Goal: Task Accomplishment & Management: Manage account settings

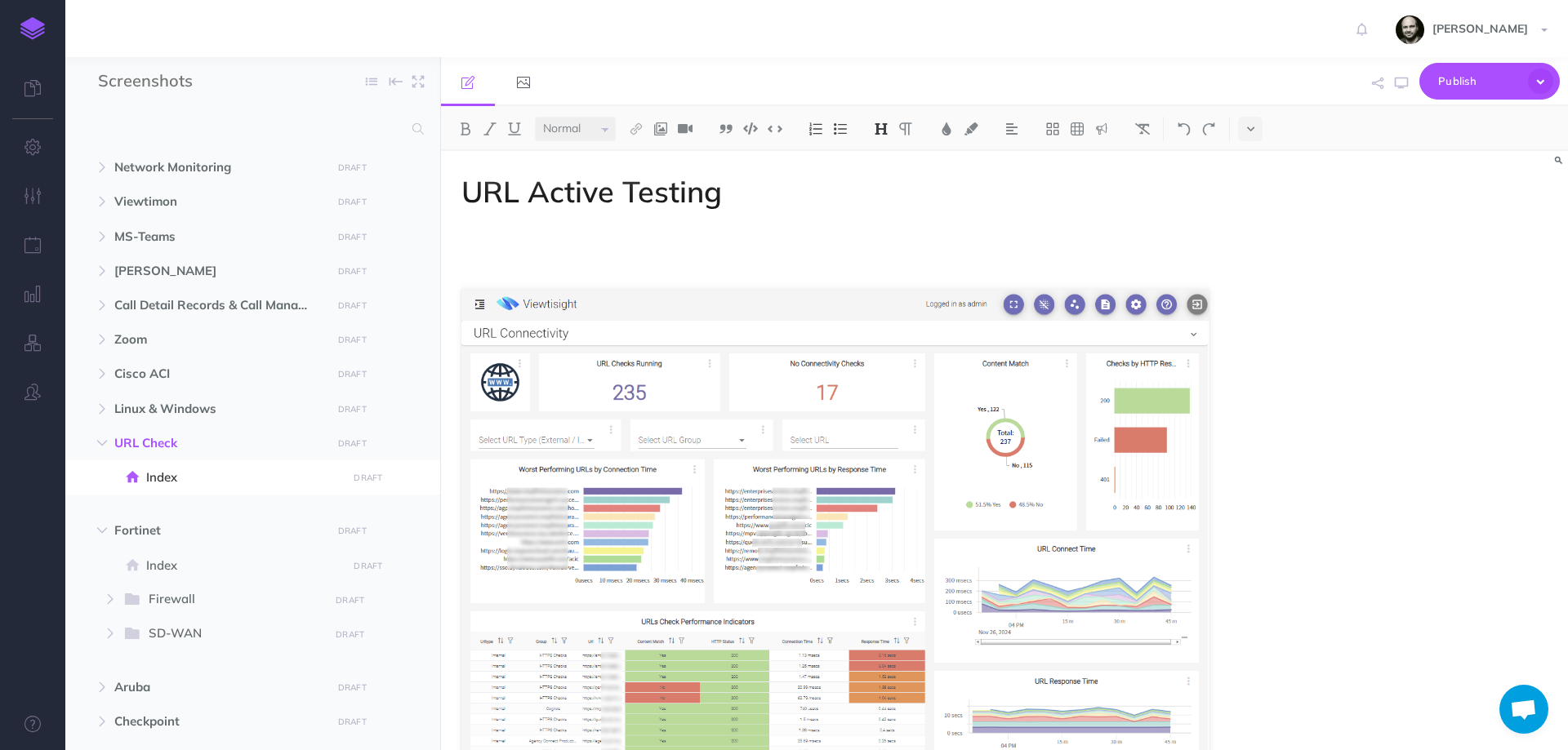
select select "null"
click at [409, 444] on icon "button" at bounding box center [409, 443] width 13 height 20
click at [383, 524] on link "Settings" at bounding box center [362, 526] width 122 height 27
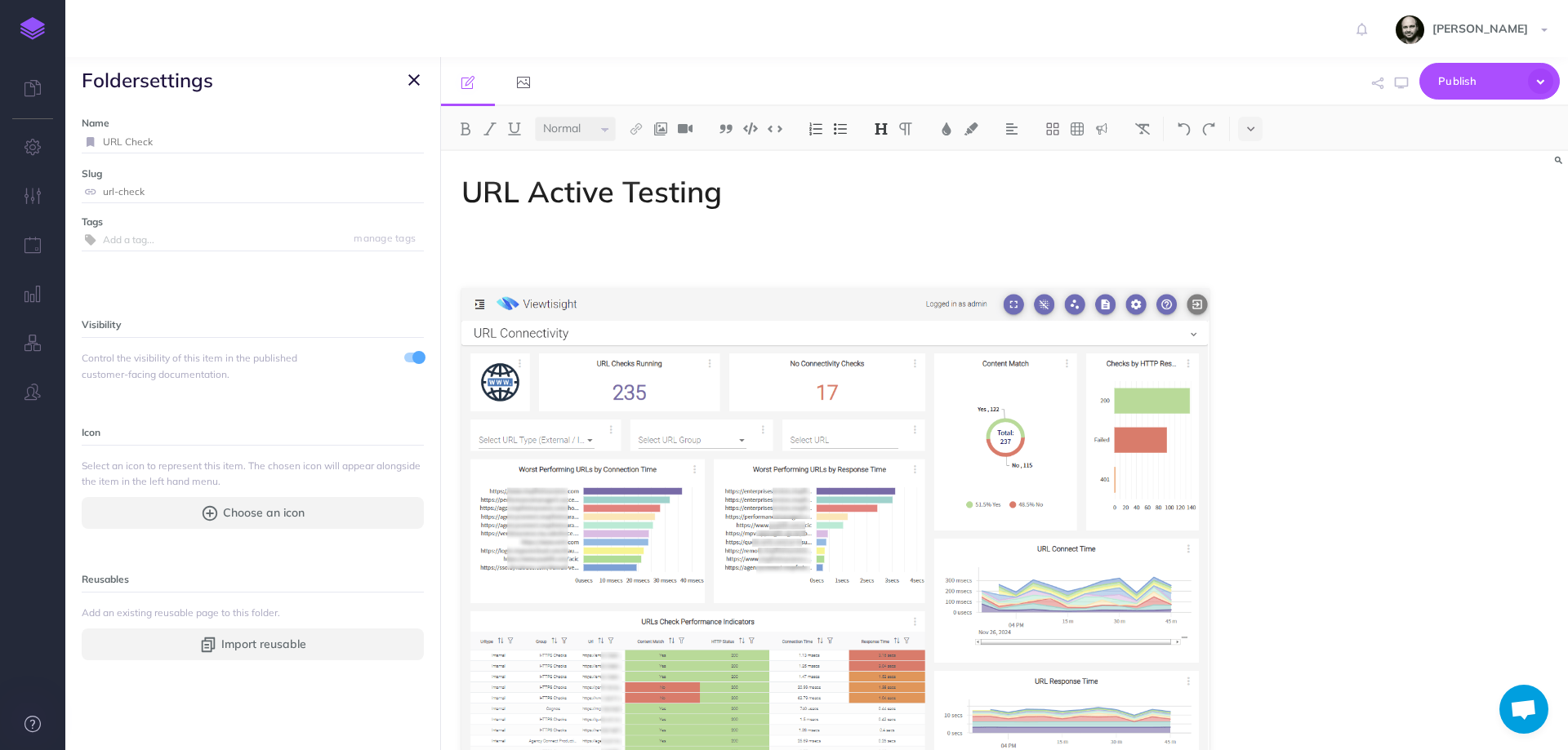
click at [35, 729] on icon at bounding box center [33, 724] width 16 height 16
drag, startPoint x: 67, startPoint y: 361, endPoint x: 261, endPoint y: 379, distance: 194.8
click at [261, 379] on div "Name URL Check Save Slug url-check Save Tags manage tags Visibility Control the…" at bounding box center [253, 427] width 375 height 648
copy span "Control the visibility of this item in the published customer-facing documentat…"
click at [327, 435] on p "Icon" at bounding box center [252, 432] width 342 height 18
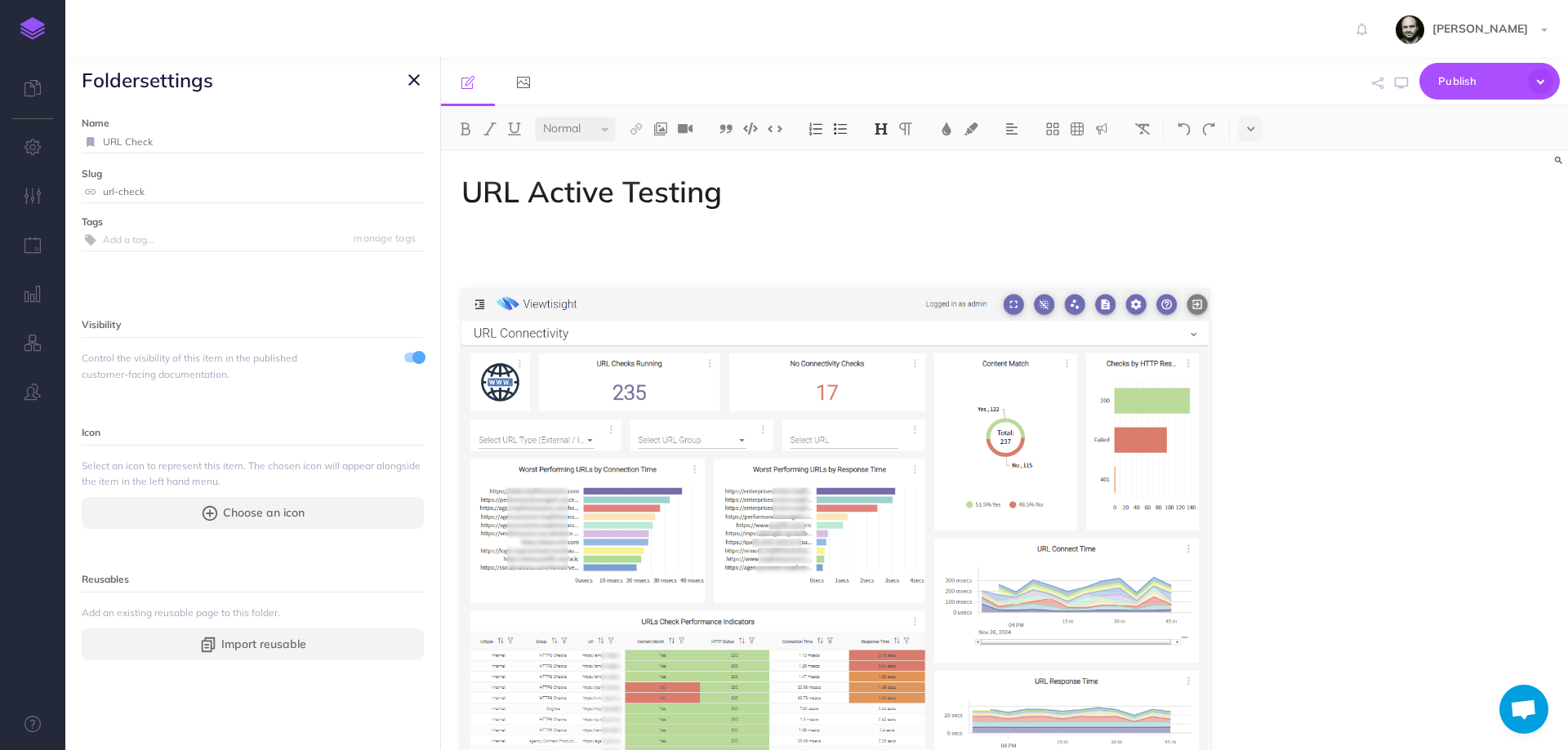
click at [399, 71] on span "folder settings" at bounding box center [253, 80] width 375 height 46
click at [409, 79] on icon "button" at bounding box center [415, 80] width 12 height 20
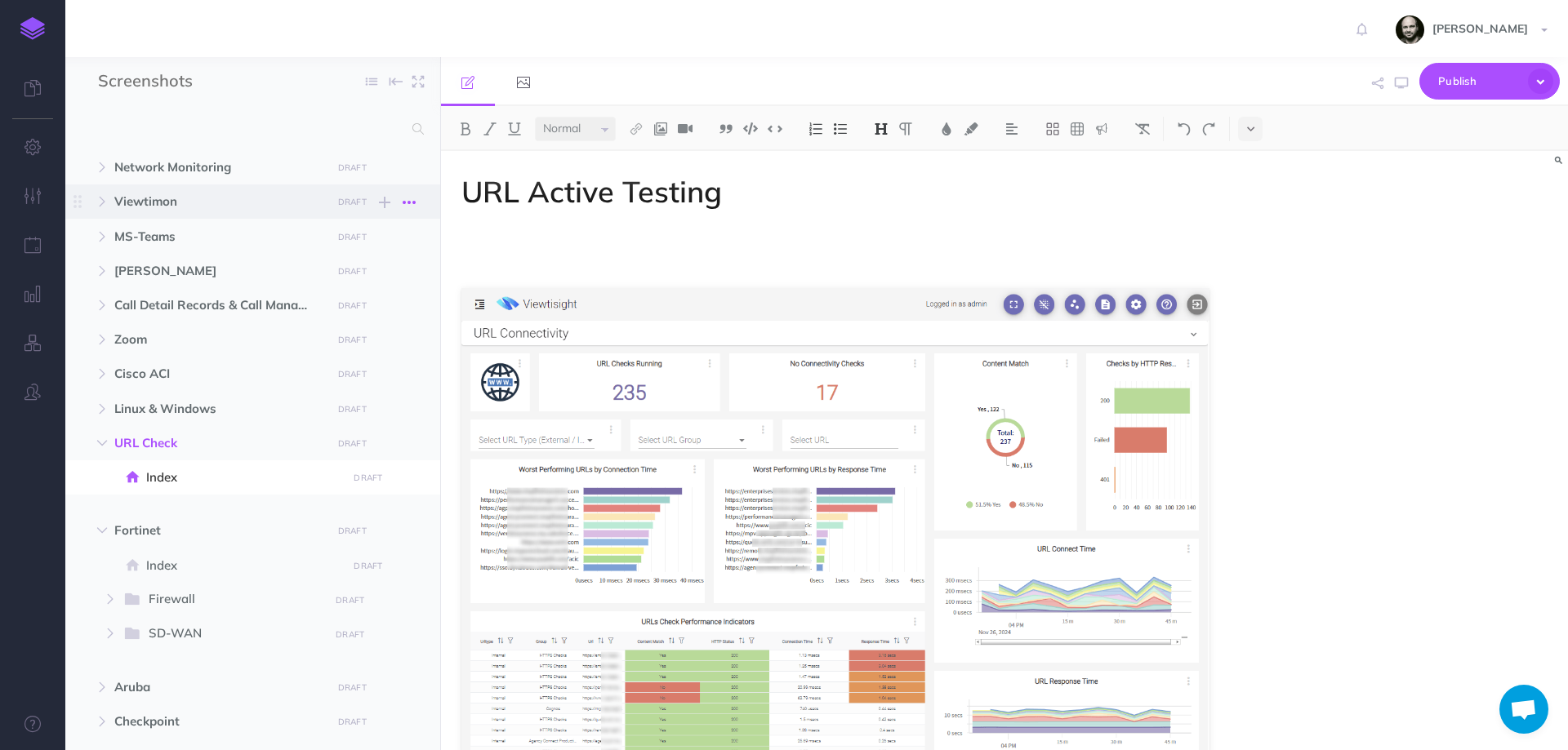
click at [404, 200] on icon "button" at bounding box center [409, 202] width 13 height 20
click at [343, 286] on link "Settings" at bounding box center [362, 285] width 122 height 27
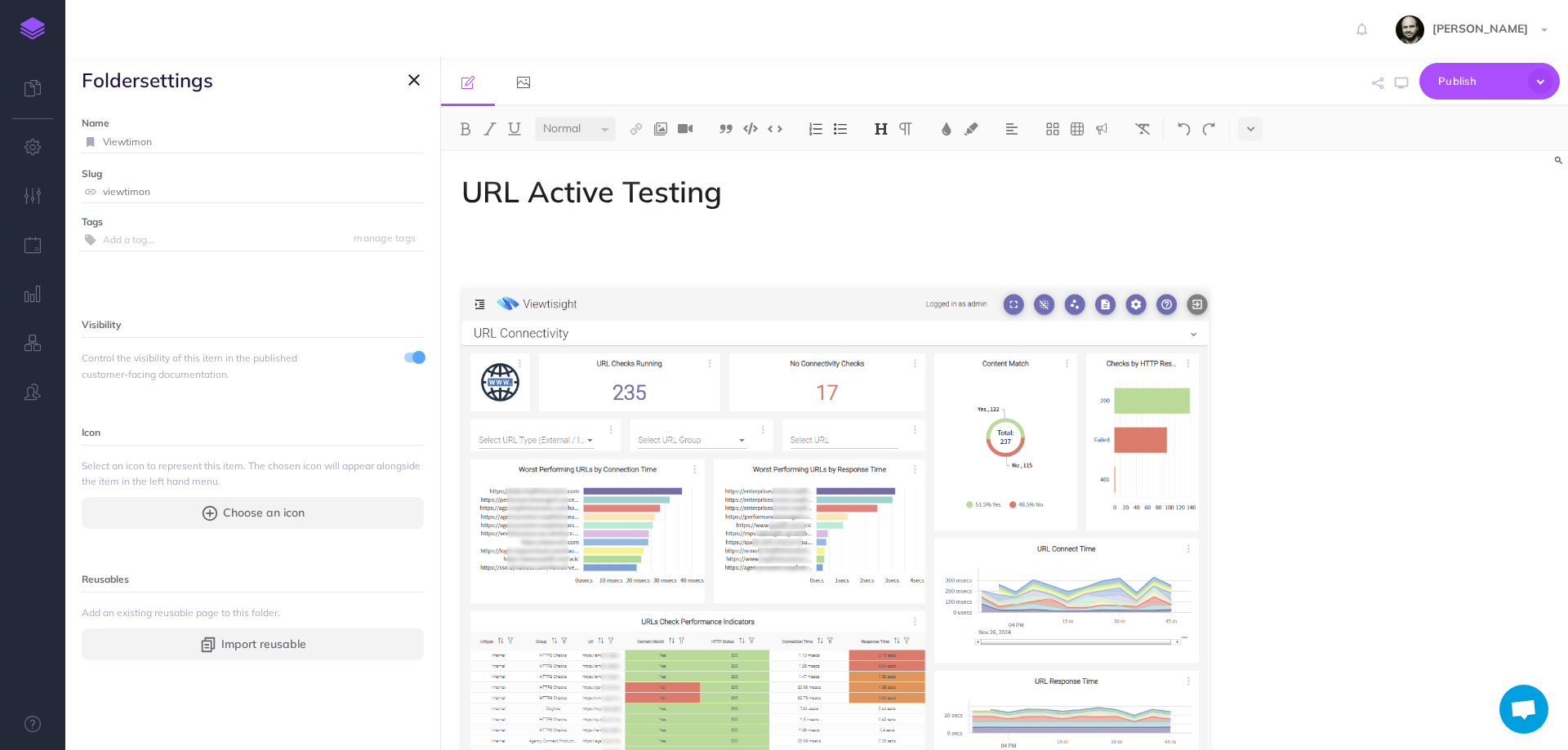
click at [413, 362] on span at bounding box center [419, 357] width 13 height 13
click at [411, 83] on icon "button" at bounding box center [415, 80] width 12 height 20
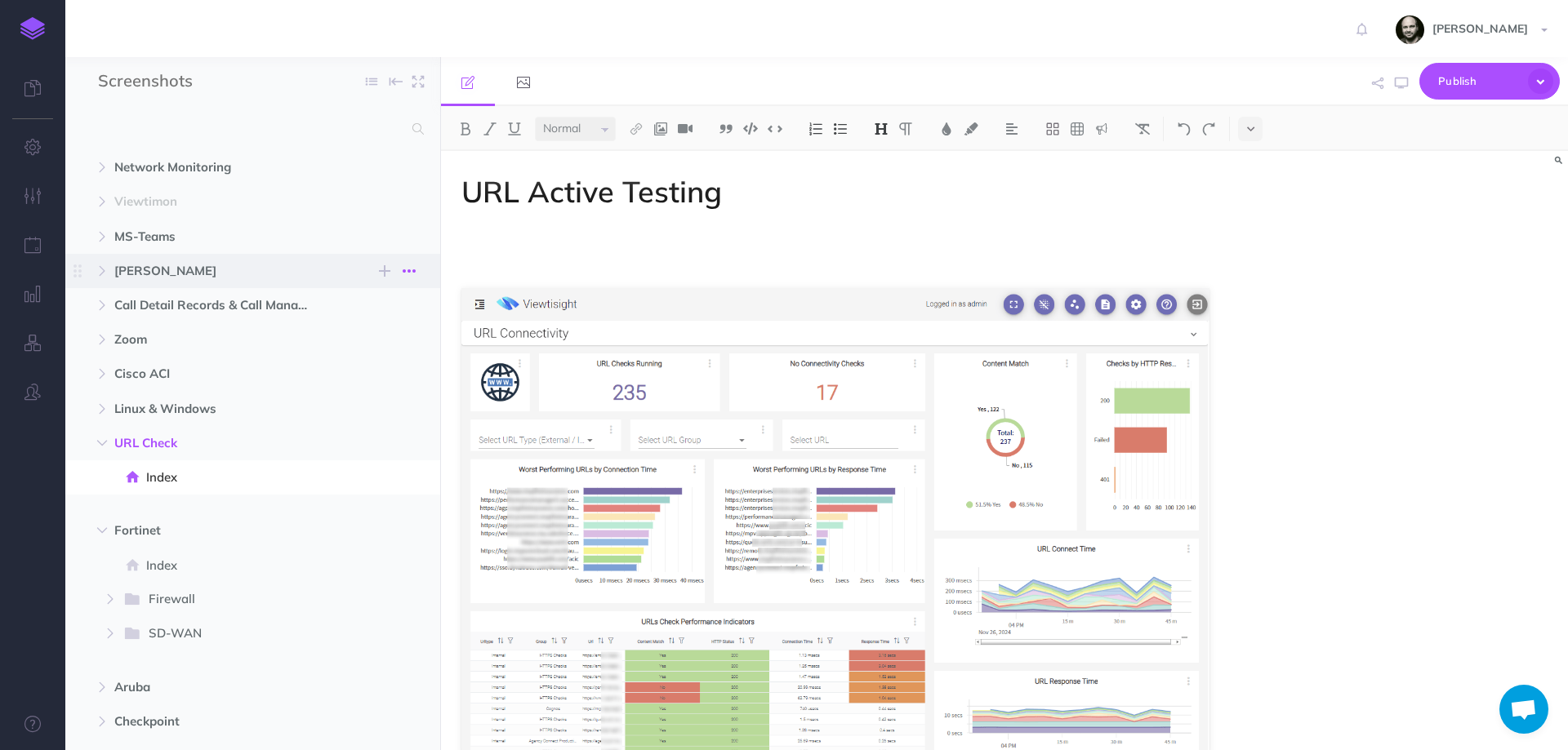
click at [413, 270] on icon "button" at bounding box center [409, 271] width 13 height 20
click at [358, 351] on link "Settings" at bounding box center [362, 353] width 122 height 27
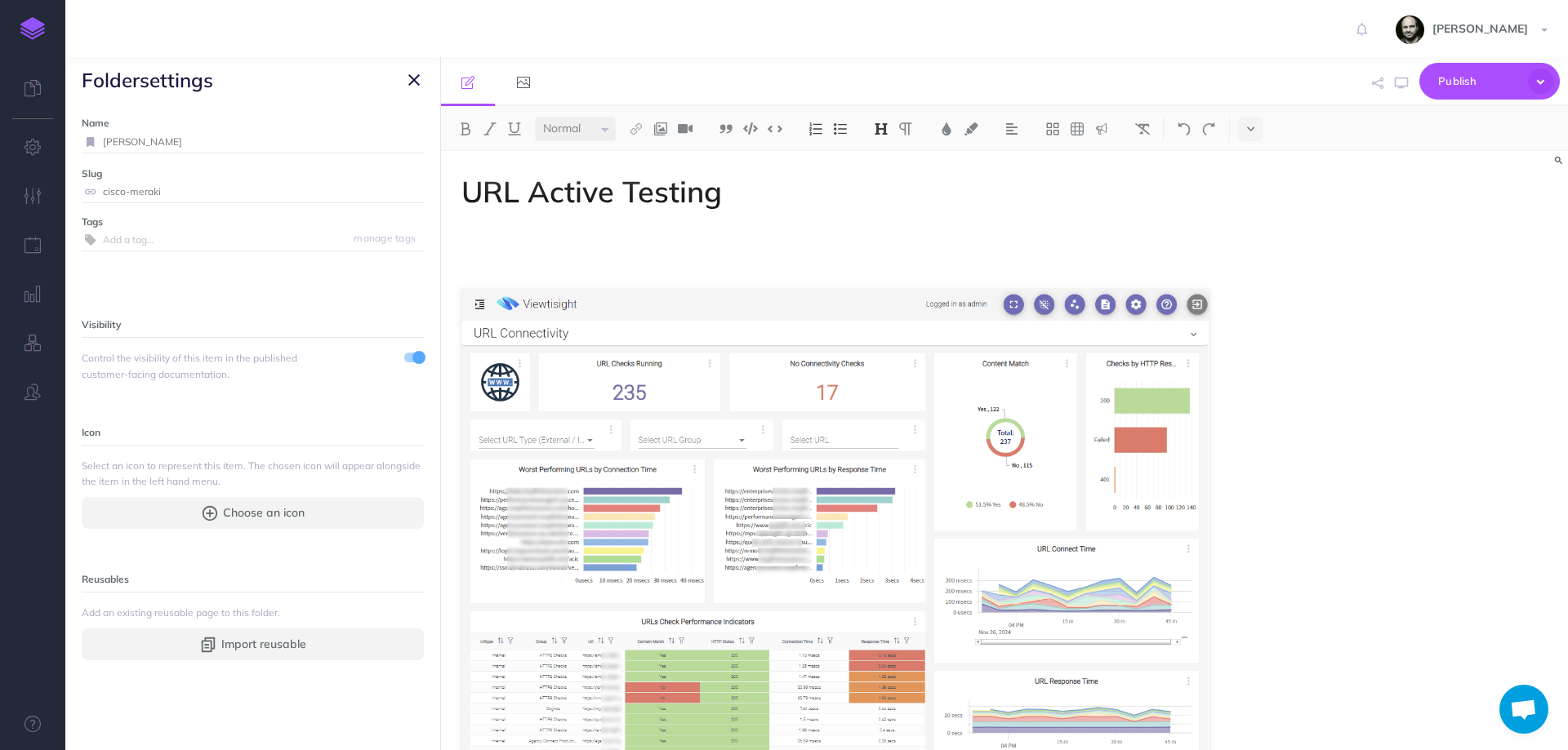
click at [413, 355] on span at bounding box center [419, 357] width 13 height 13
click at [402, 83] on span "folder settings" at bounding box center [253, 80] width 375 height 46
click at [413, 83] on icon "button" at bounding box center [415, 80] width 12 height 20
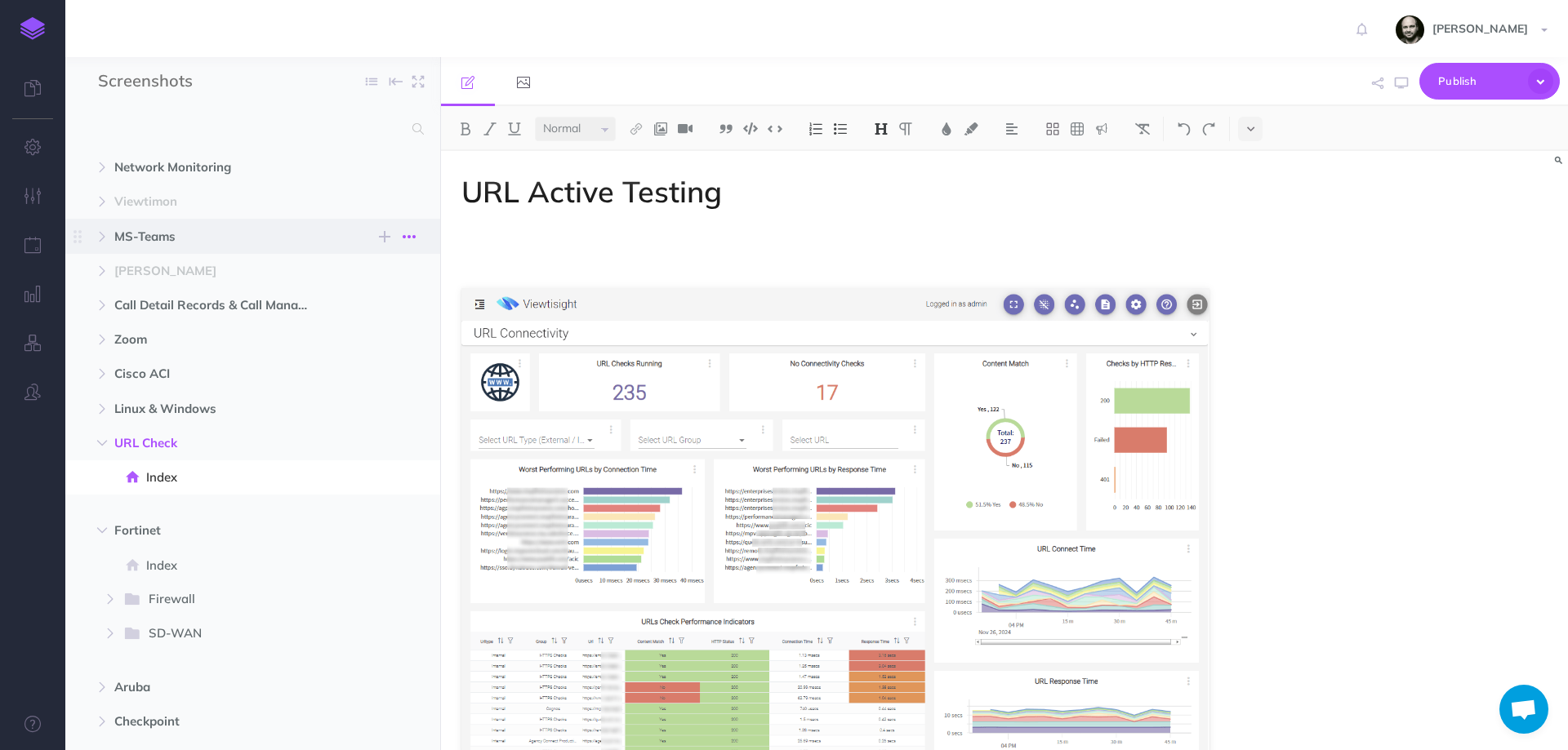
click at [406, 233] on icon "button" at bounding box center [409, 237] width 13 height 20
click at [377, 325] on link "Settings" at bounding box center [362, 319] width 122 height 27
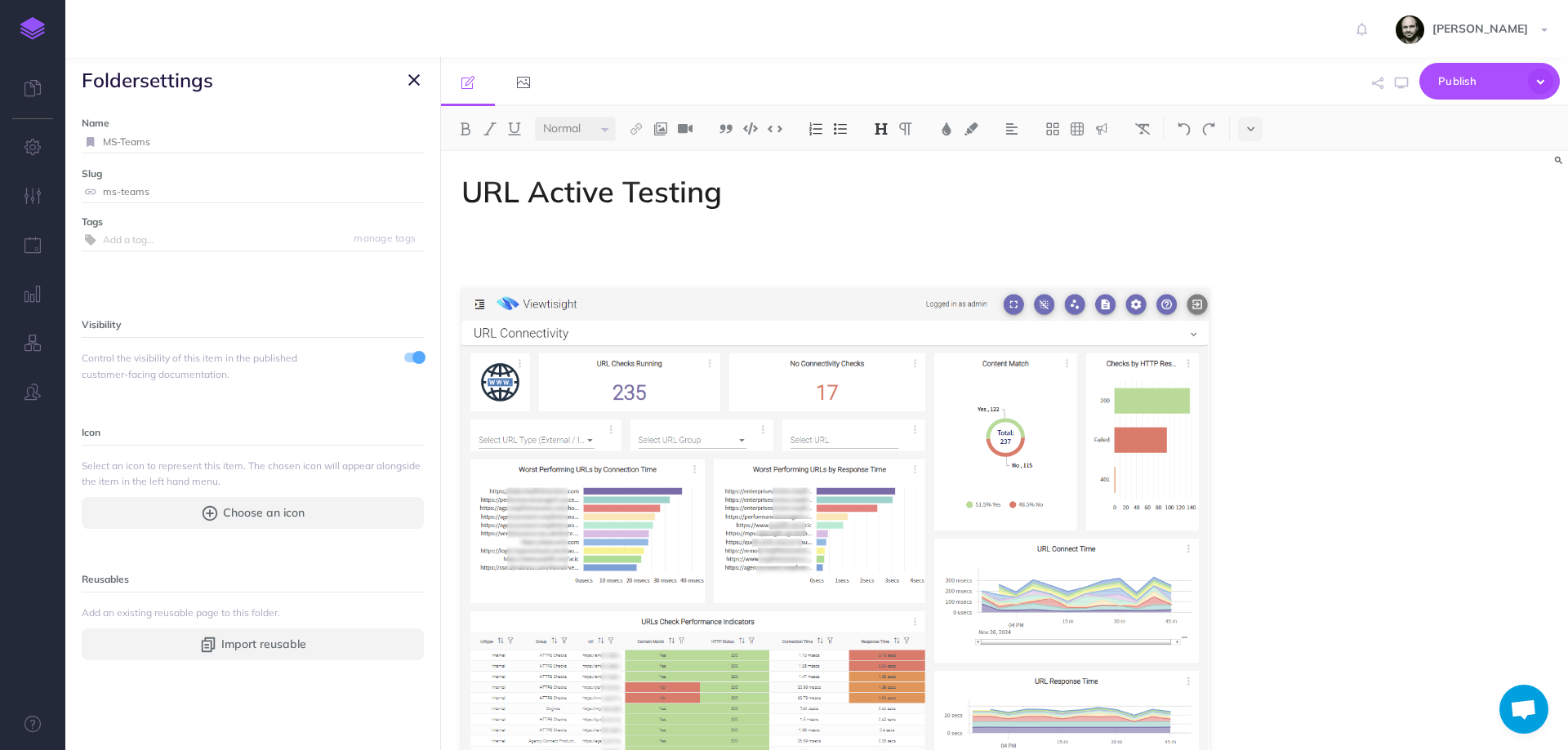
click at [413, 359] on span at bounding box center [419, 357] width 13 height 13
click at [412, 81] on icon "button" at bounding box center [415, 80] width 12 height 20
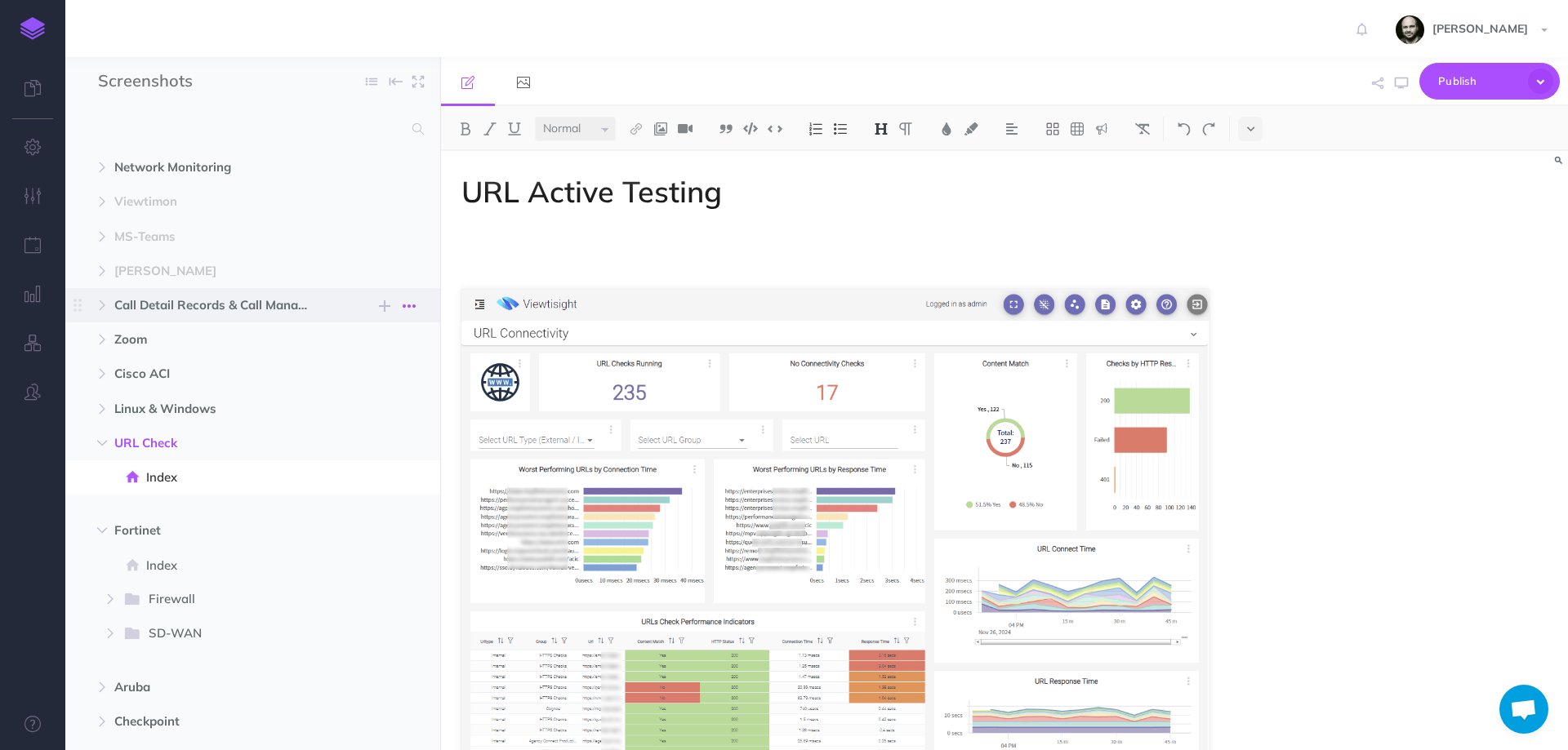
click at [408, 303] on icon "button" at bounding box center [409, 307] width 13 height 20
click at [377, 380] on link "Settings" at bounding box center [362, 388] width 122 height 27
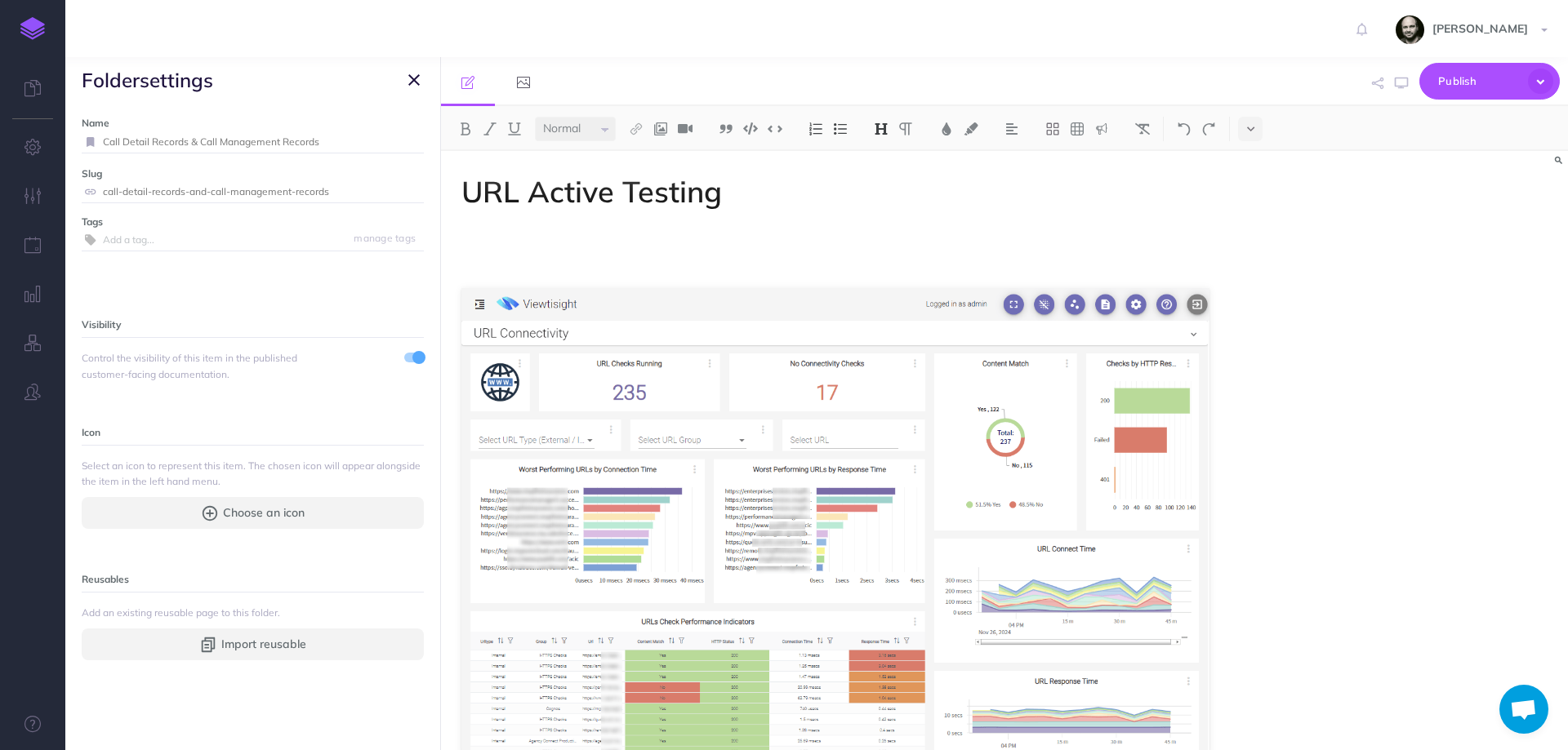
click at [413, 360] on span at bounding box center [419, 357] width 13 height 13
click at [411, 70] on icon "button" at bounding box center [415, 80] width 12 height 20
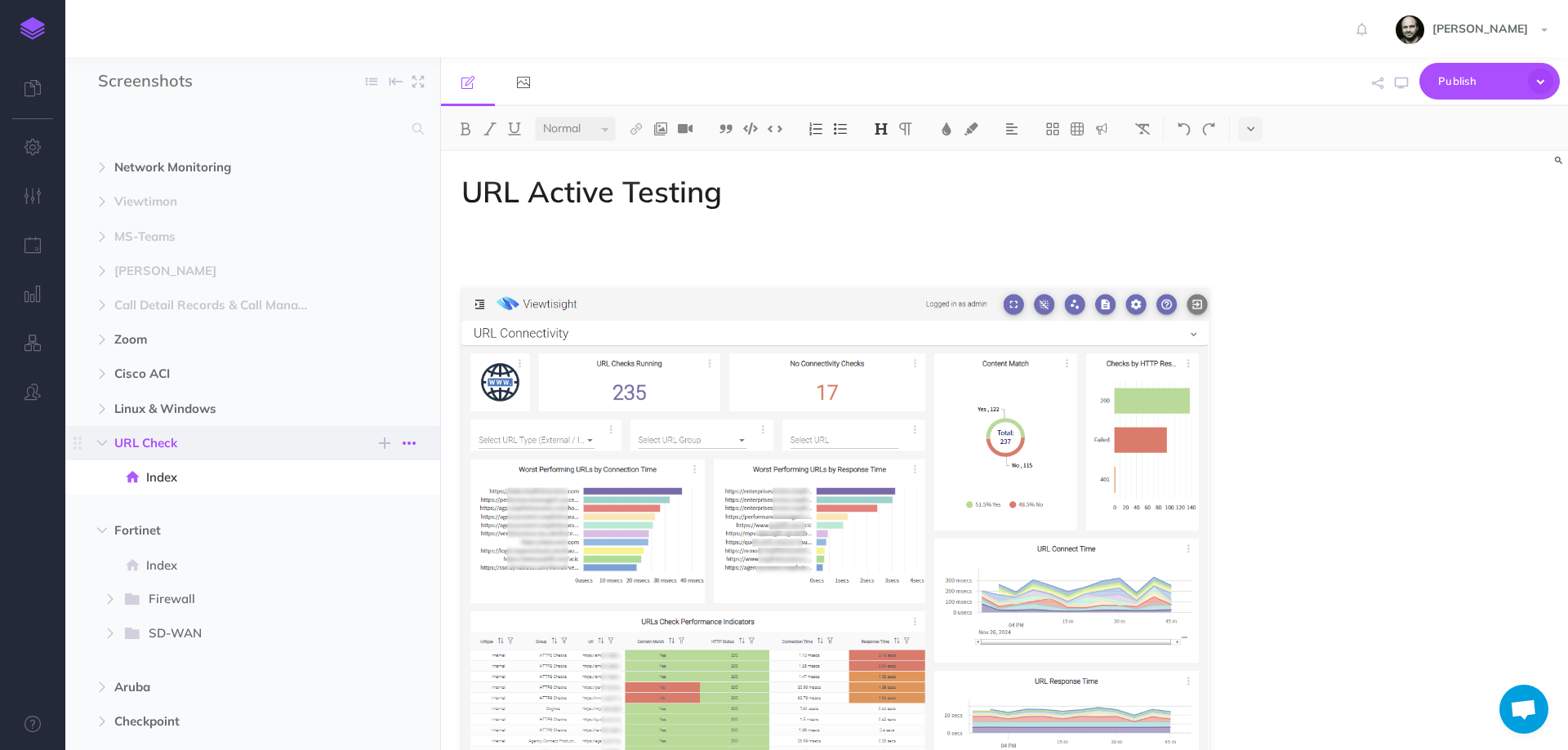
click at [403, 443] on icon "button" at bounding box center [409, 443] width 13 height 20
click at [374, 524] on link "Settings" at bounding box center [362, 526] width 122 height 27
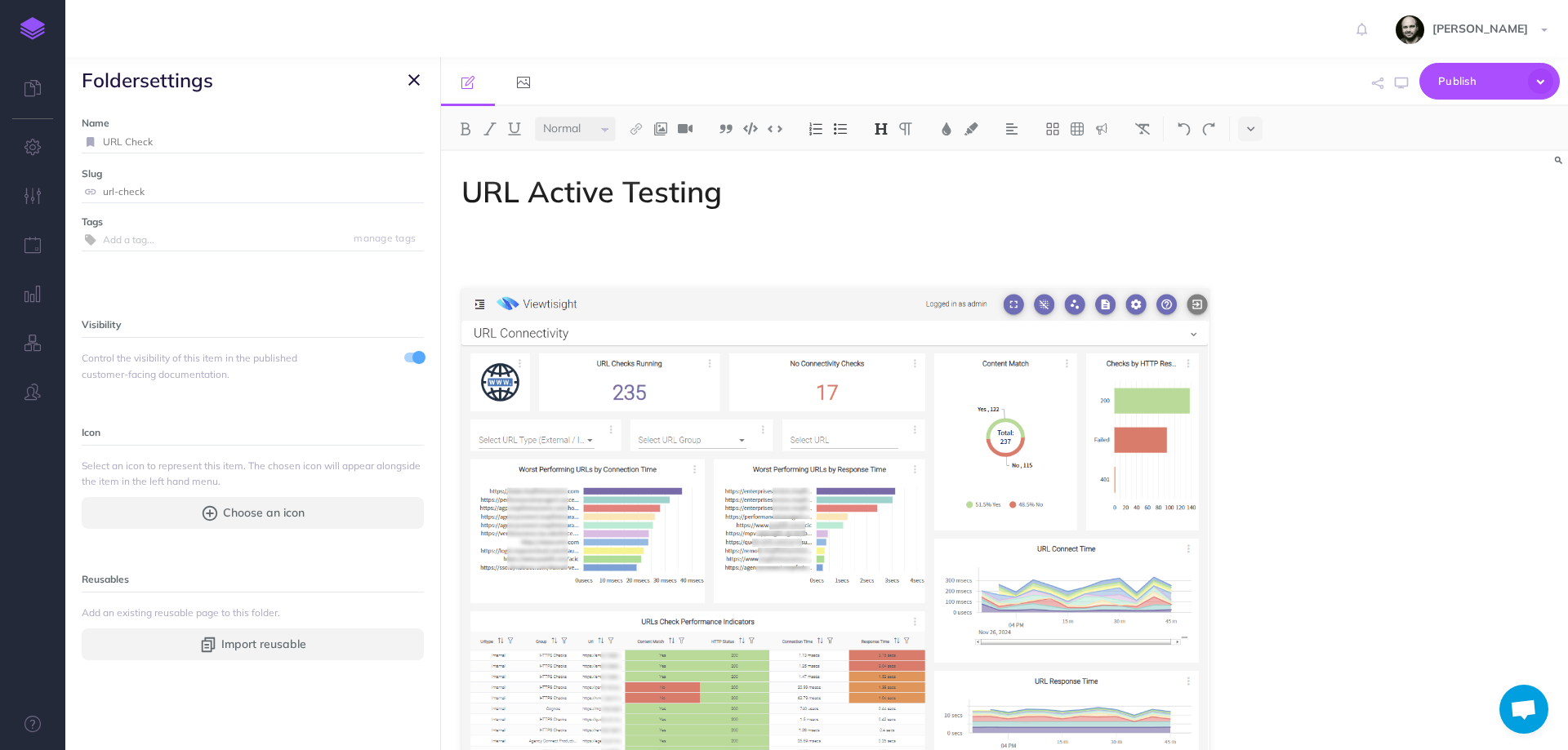
click at [404, 357] on span at bounding box center [414, 358] width 20 height 10
click at [411, 76] on icon "button" at bounding box center [415, 80] width 12 height 20
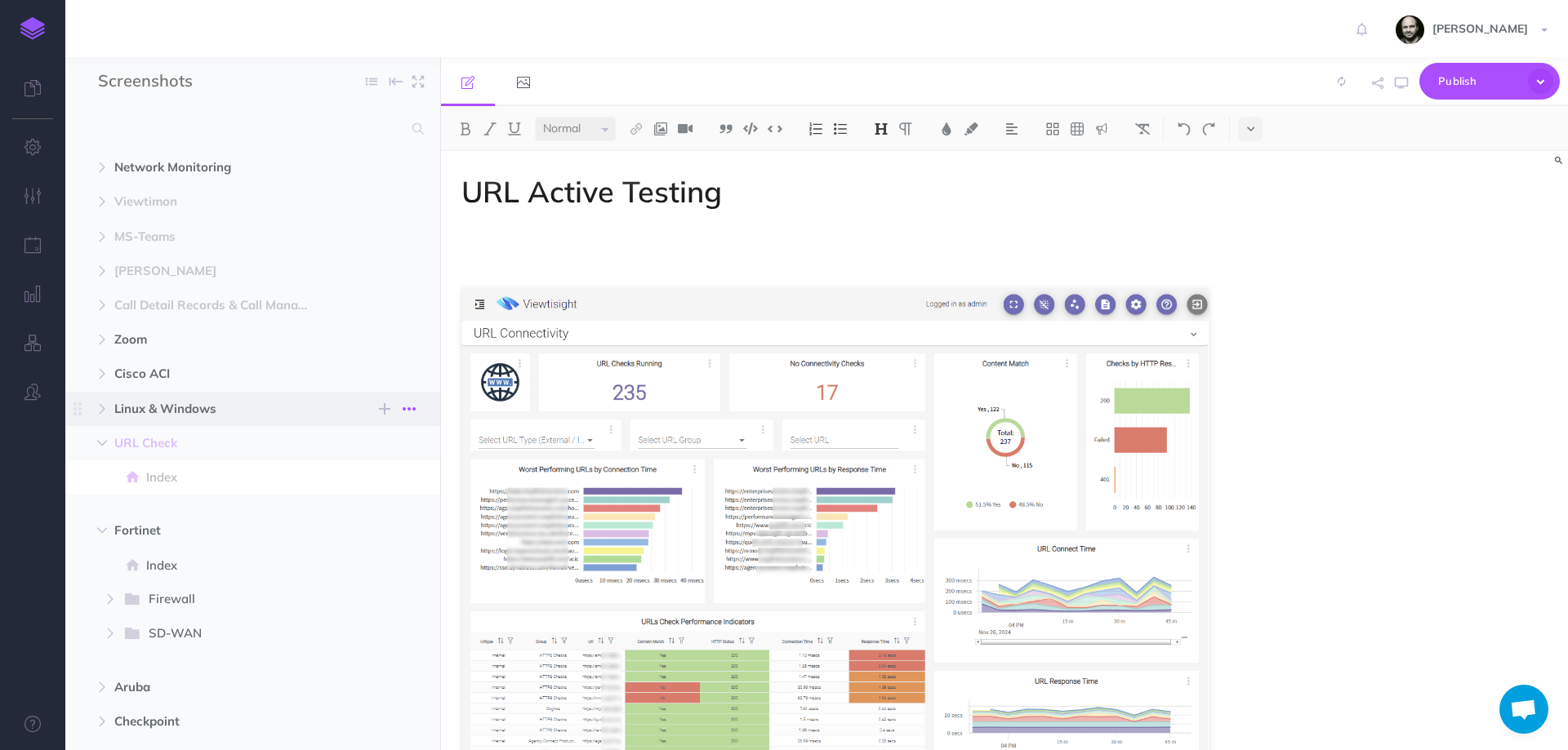
click at [415, 409] on icon "button" at bounding box center [409, 409] width 13 height 20
click at [379, 487] on link "Settings" at bounding box center [362, 491] width 122 height 27
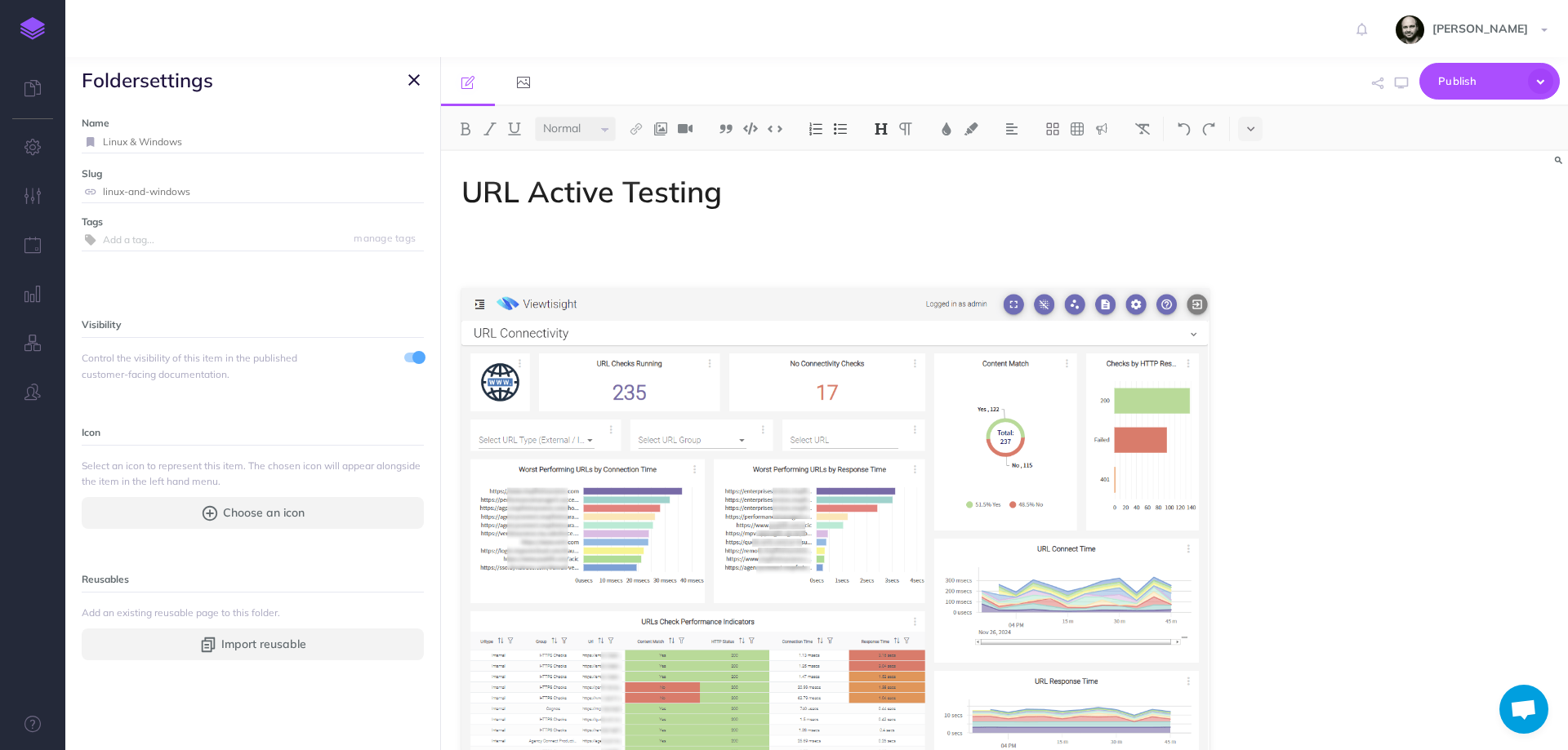
click at [411, 90] on span "folder settings" at bounding box center [253, 80] width 375 height 46
click at [404, 358] on span at bounding box center [414, 358] width 20 height 10
click at [419, 76] on icon "button" at bounding box center [415, 80] width 12 height 20
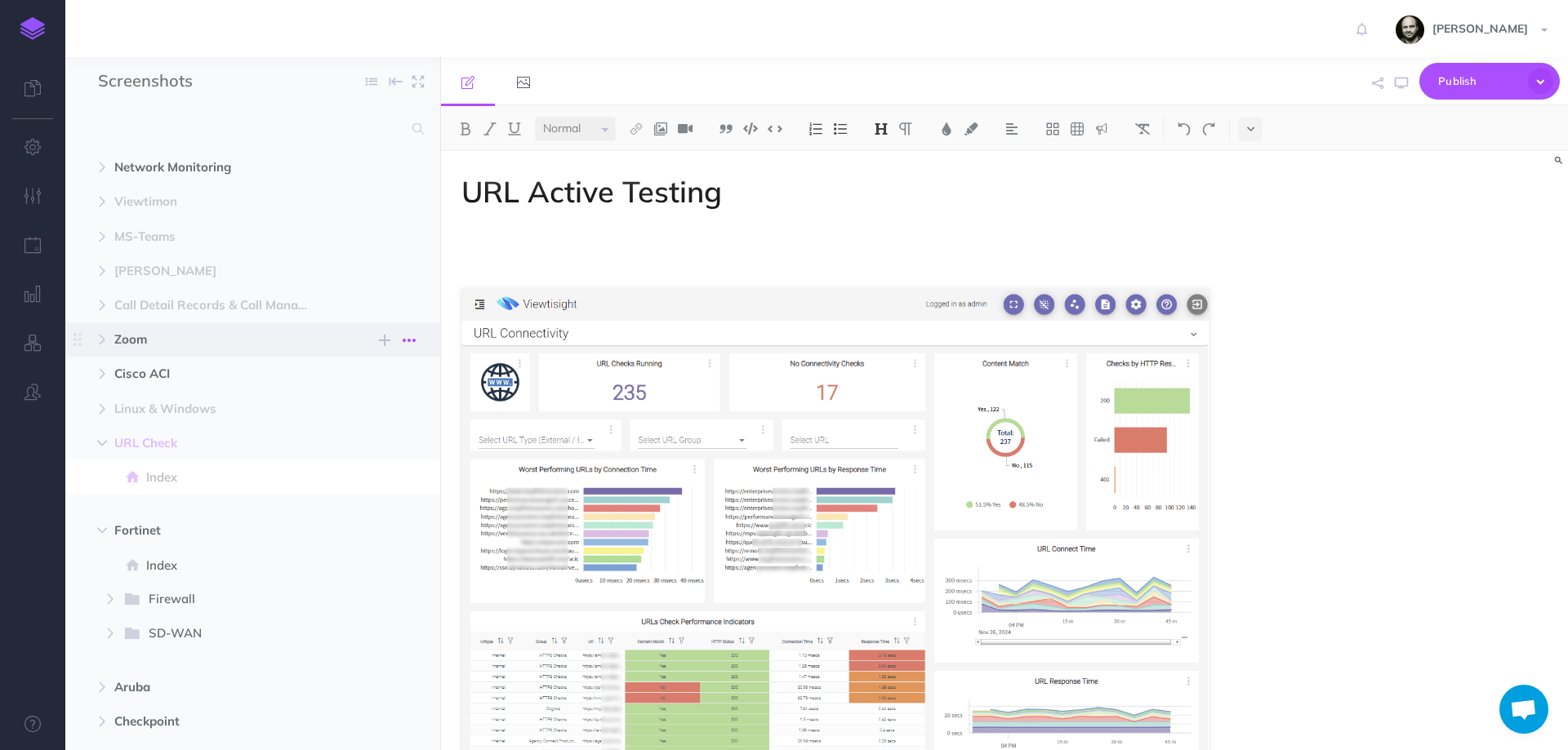
click at [403, 337] on icon "button" at bounding box center [409, 340] width 13 height 20
click at [381, 421] on link "Settings" at bounding box center [362, 422] width 122 height 27
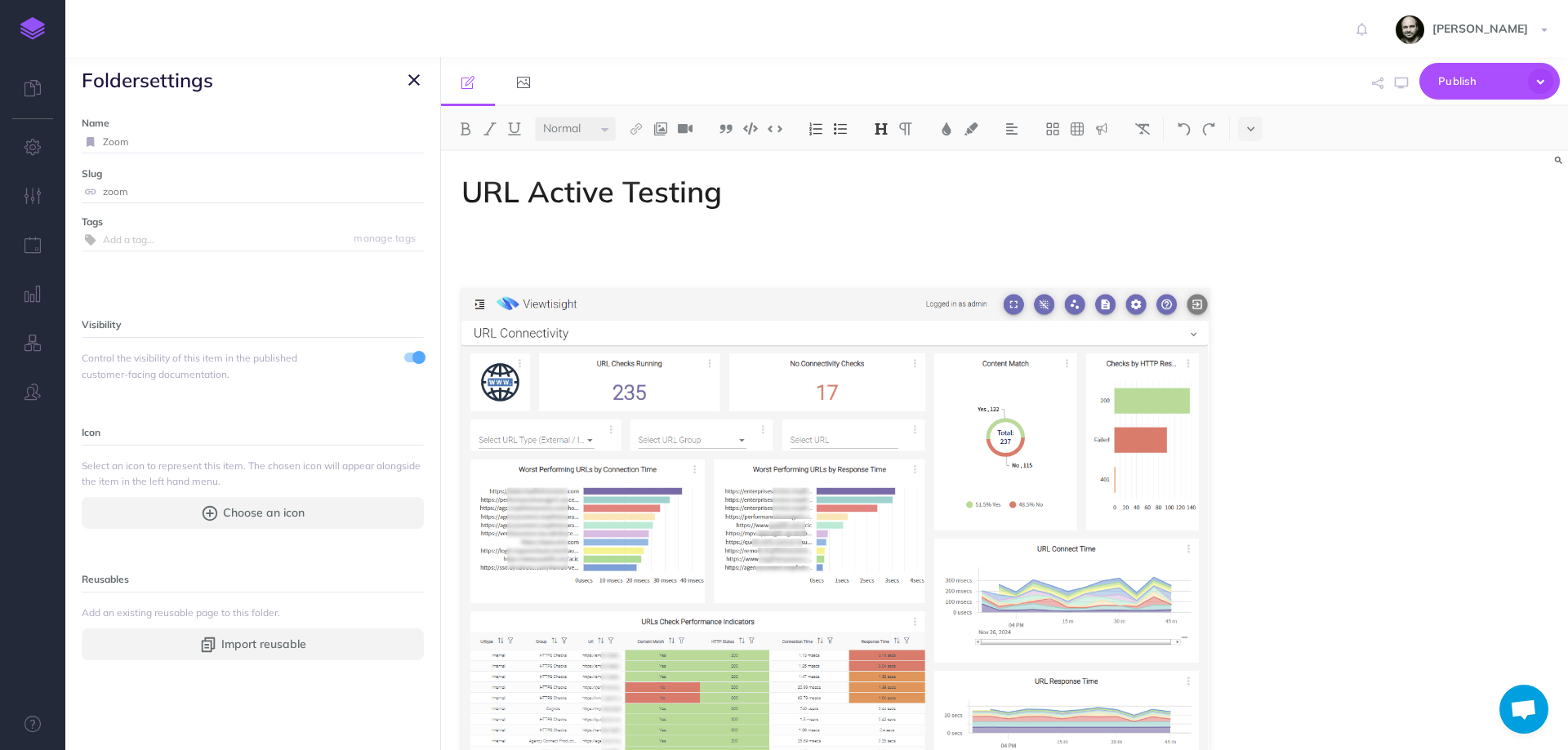
click at [404, 366] on span at bounding box center [414, 365] width 20 height 31
click at [413, 356] on span at bounding box center [419, 357] width 13 height 13
click at [409, 72] on icon "button" at bounding box center [415, 80] width 12 height 20
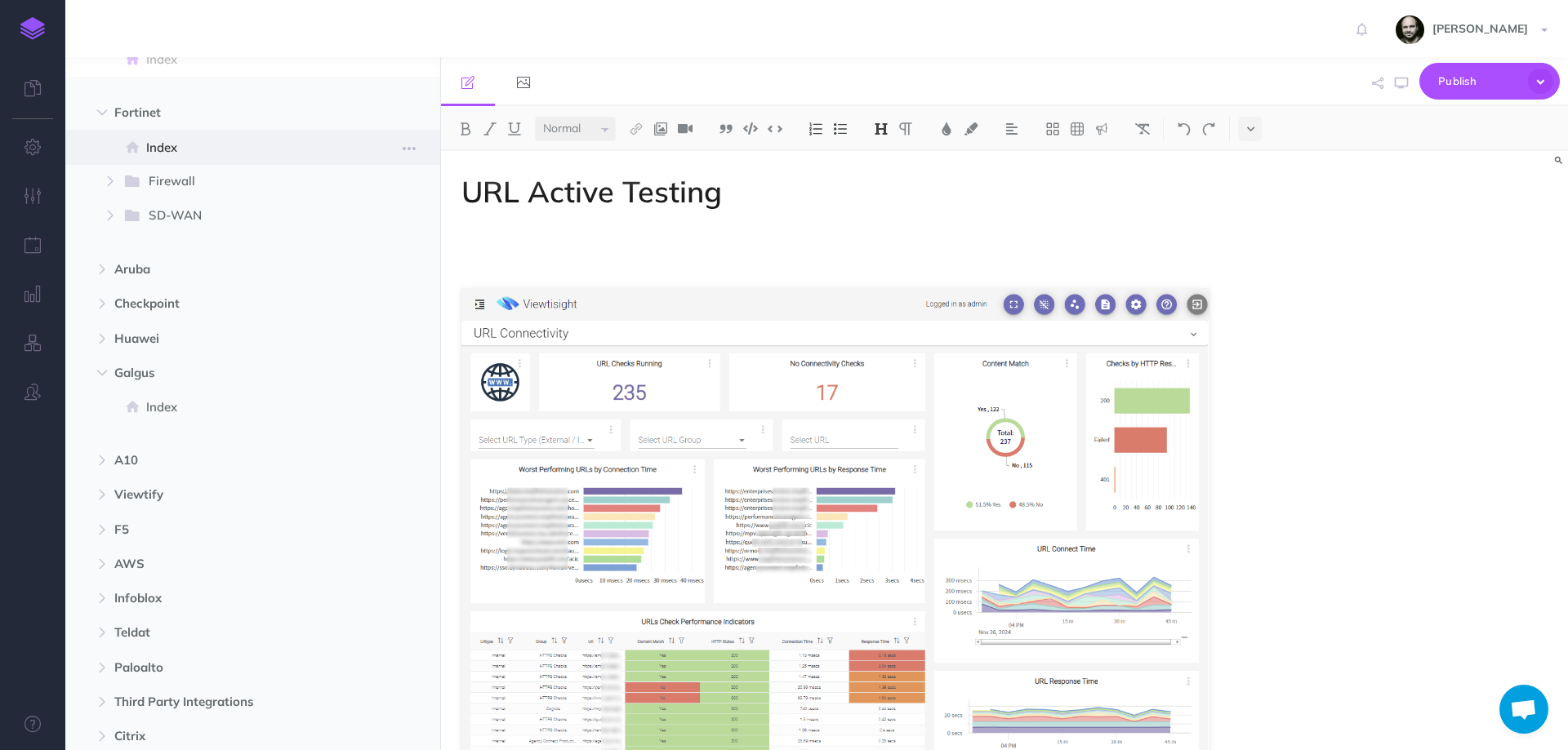
scroll to position [436, 0]
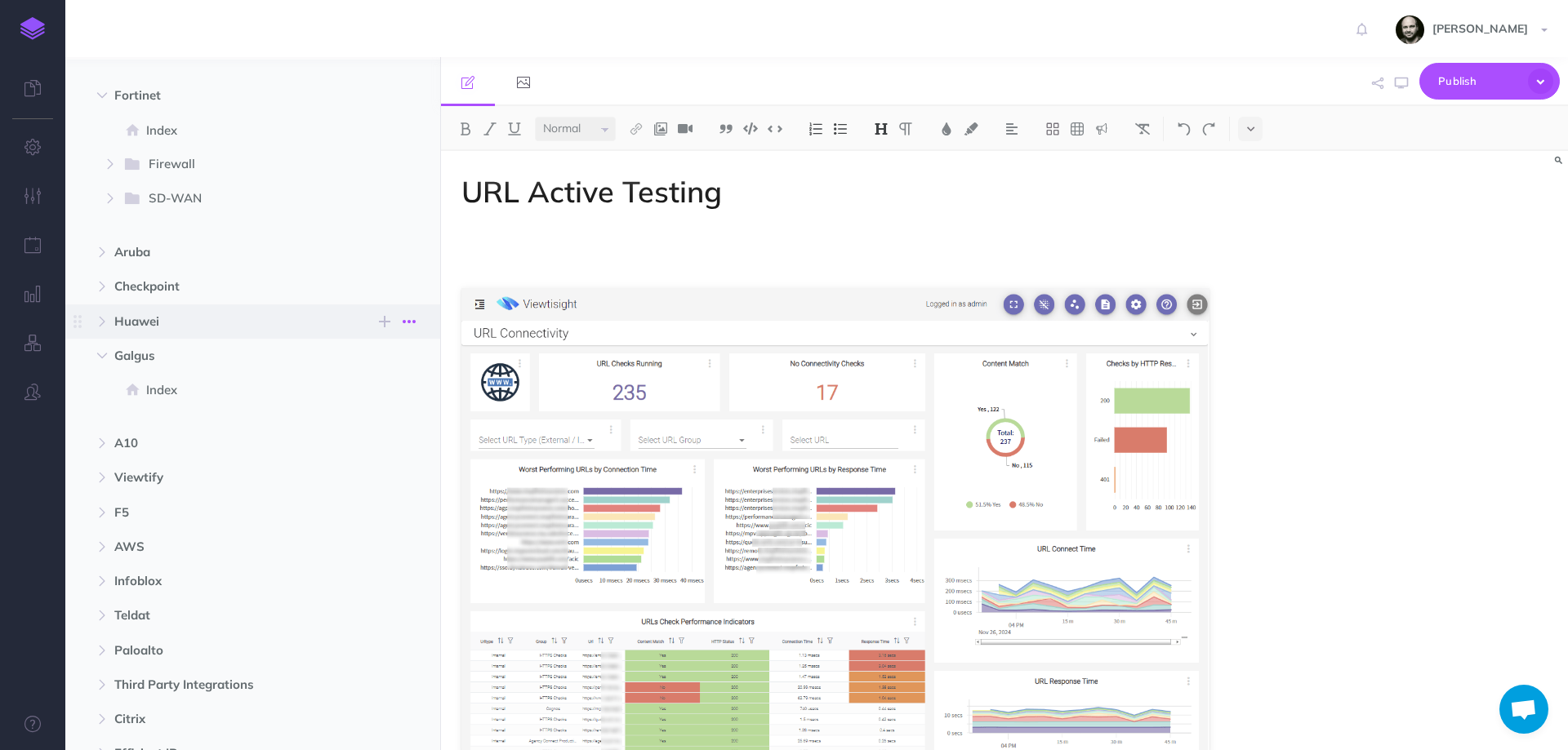
click at [415, 316] on icon "button" at bounding box center [409, 321] width 13 height 20
click at [376, 399] on link "Settings" at bounding box center [362, 404] width 122 height 27
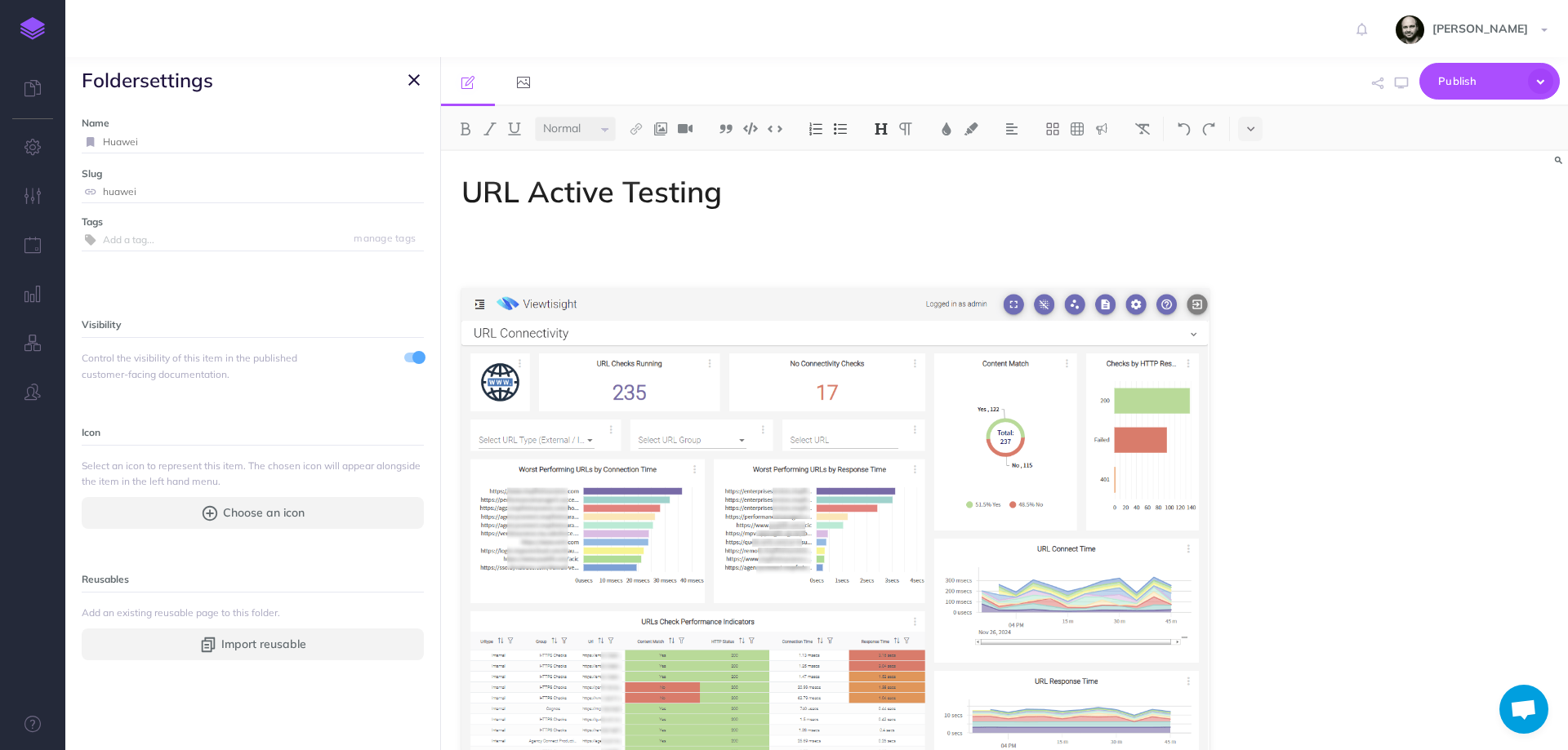
click at [413, 358] on span at bounding box center [419, 357] width 13 height 13
click at [419, 75] on icon "button" at bounding box center [415, 80] width 12 height 20
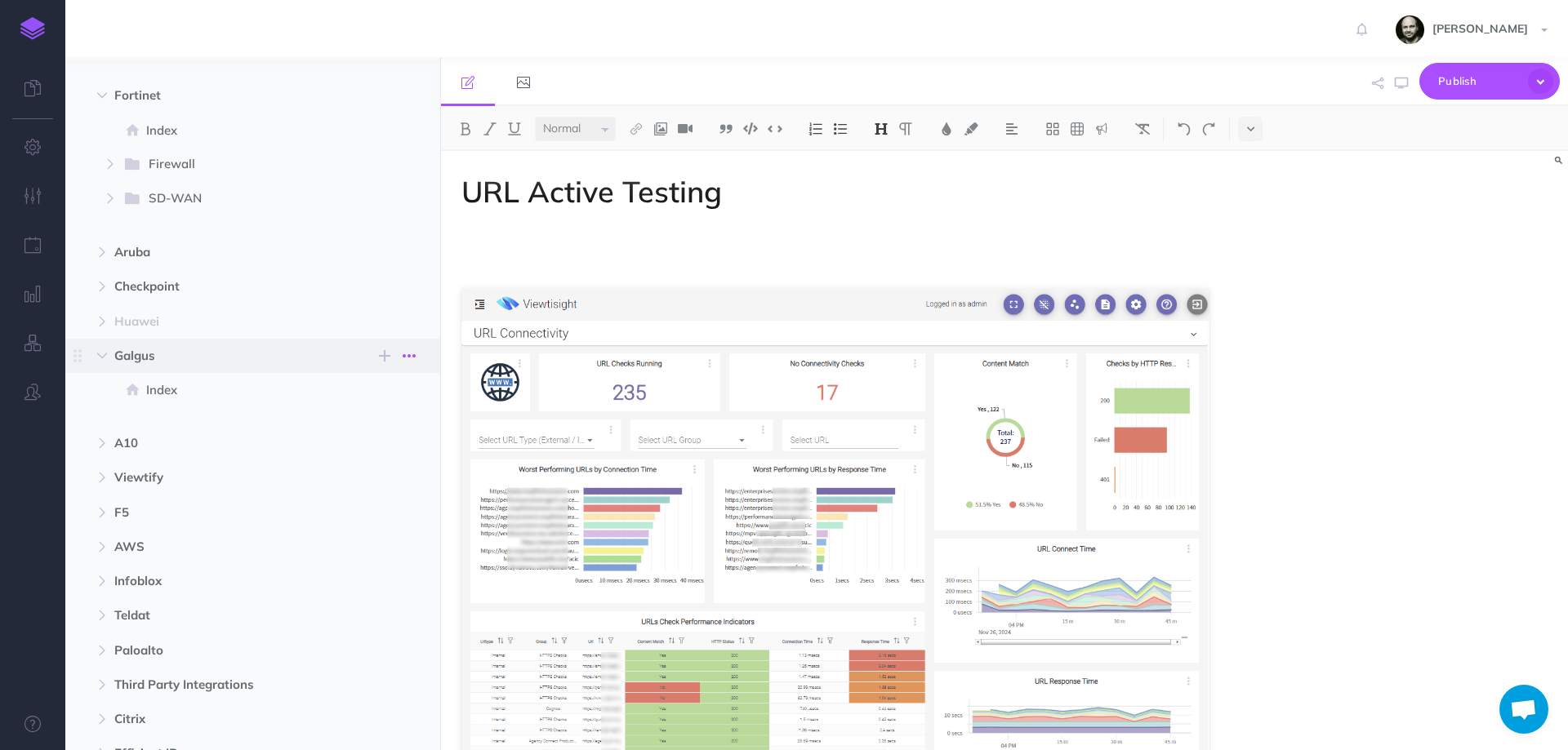
click at [410, 362] on icon "button" at bounding box center [409, 356] width 13 height 20
click at [388, 437] on link "Settings" at bounding box center [362, 438] width 122 height 27
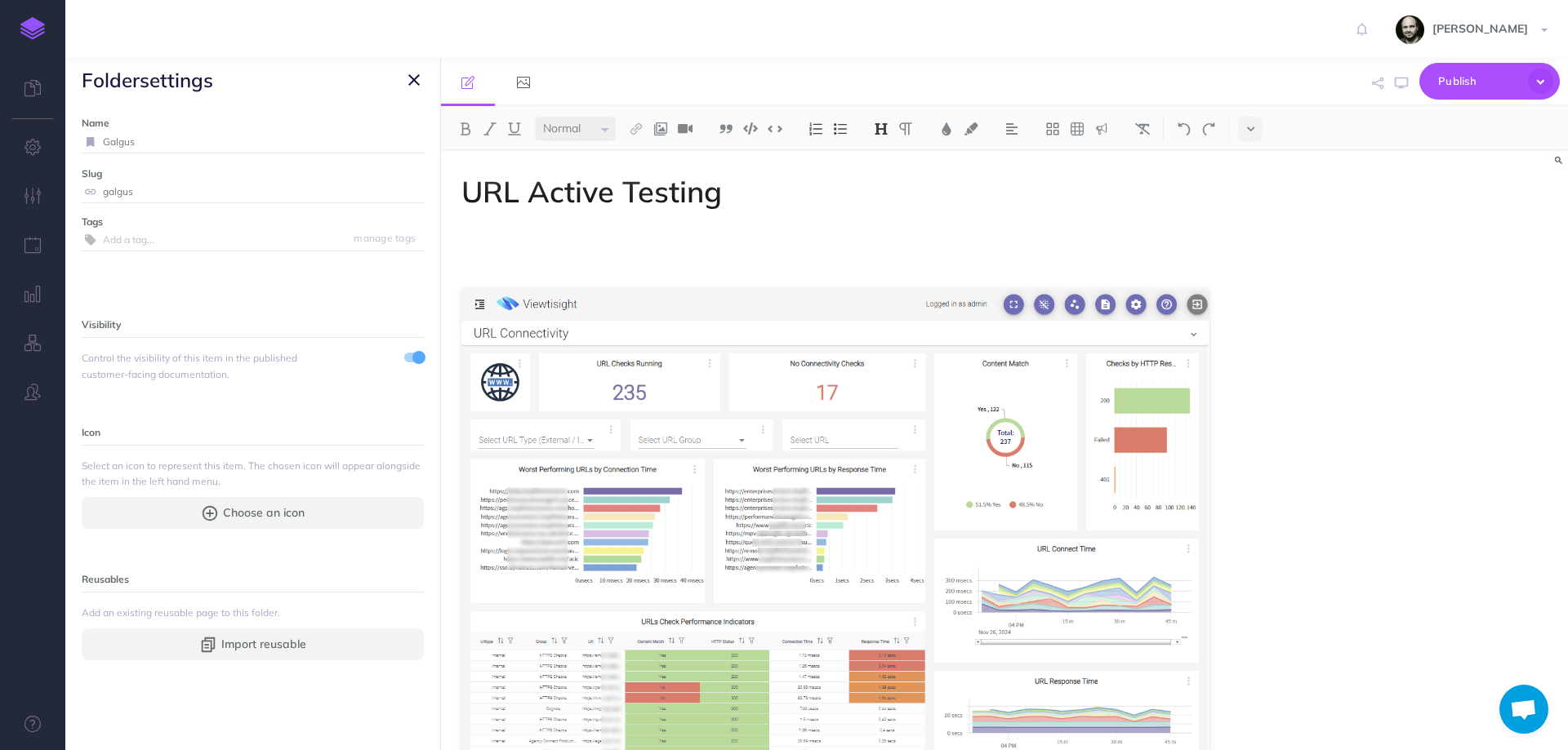
click at [409, 348] on div "Visibility Control the visibility of this item in the published customer-facing…" at bounding box center [252, 348] width 342 height 66
click at [413, 358] on span at bounding box center [419, 357] width 13 height 13
click at [416, 76] on icon "button" at bounding box center [415, 80] width 12 height 20
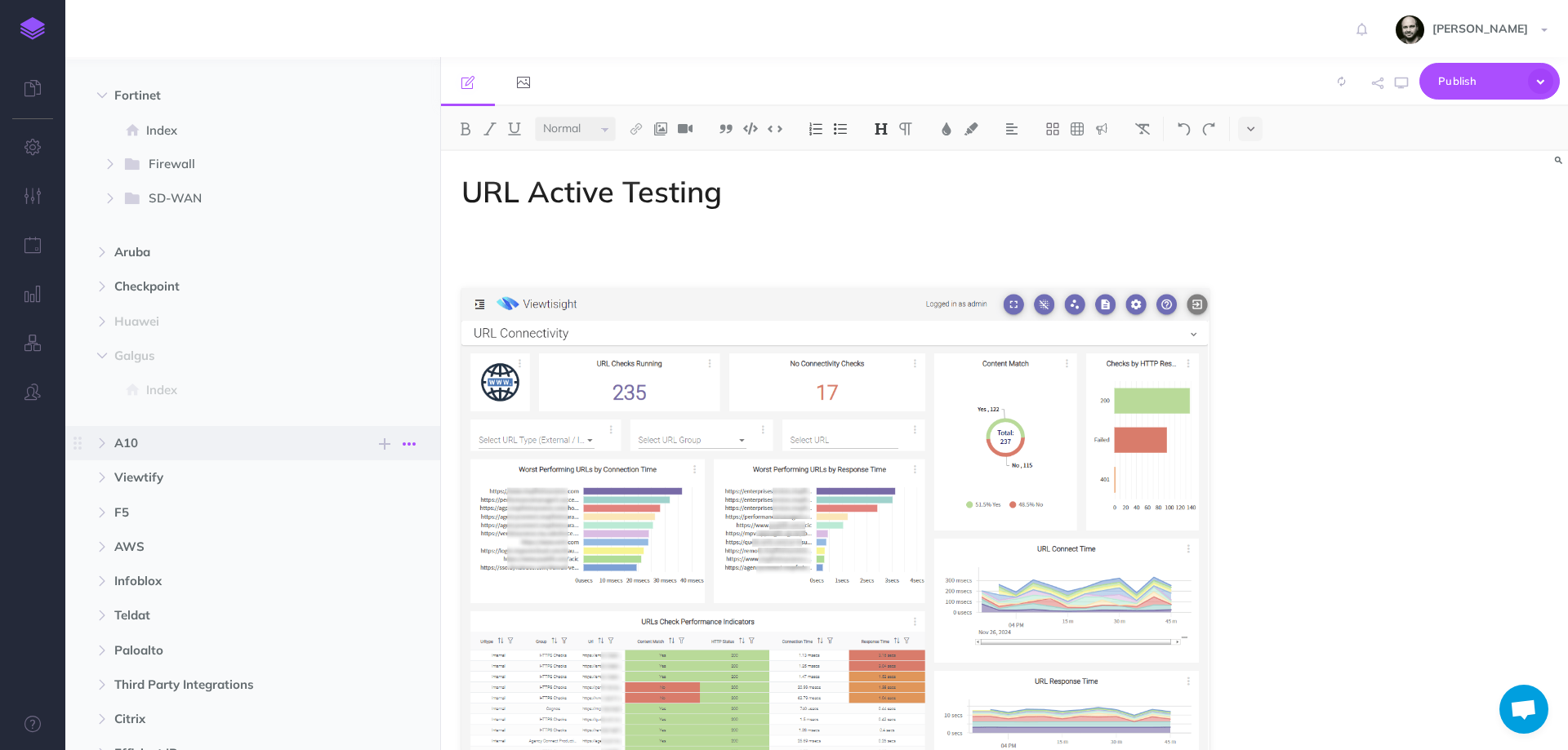
click at [413, 446] on icon "button" at bounding box center [409, 444] width 13 height 20
click at [410, 440] on icon "button" at bounding box center [409, 444] width 13 height 20
click at [374, 528] on link "Settings" at bounding box center [362, 527] width 122 height 27
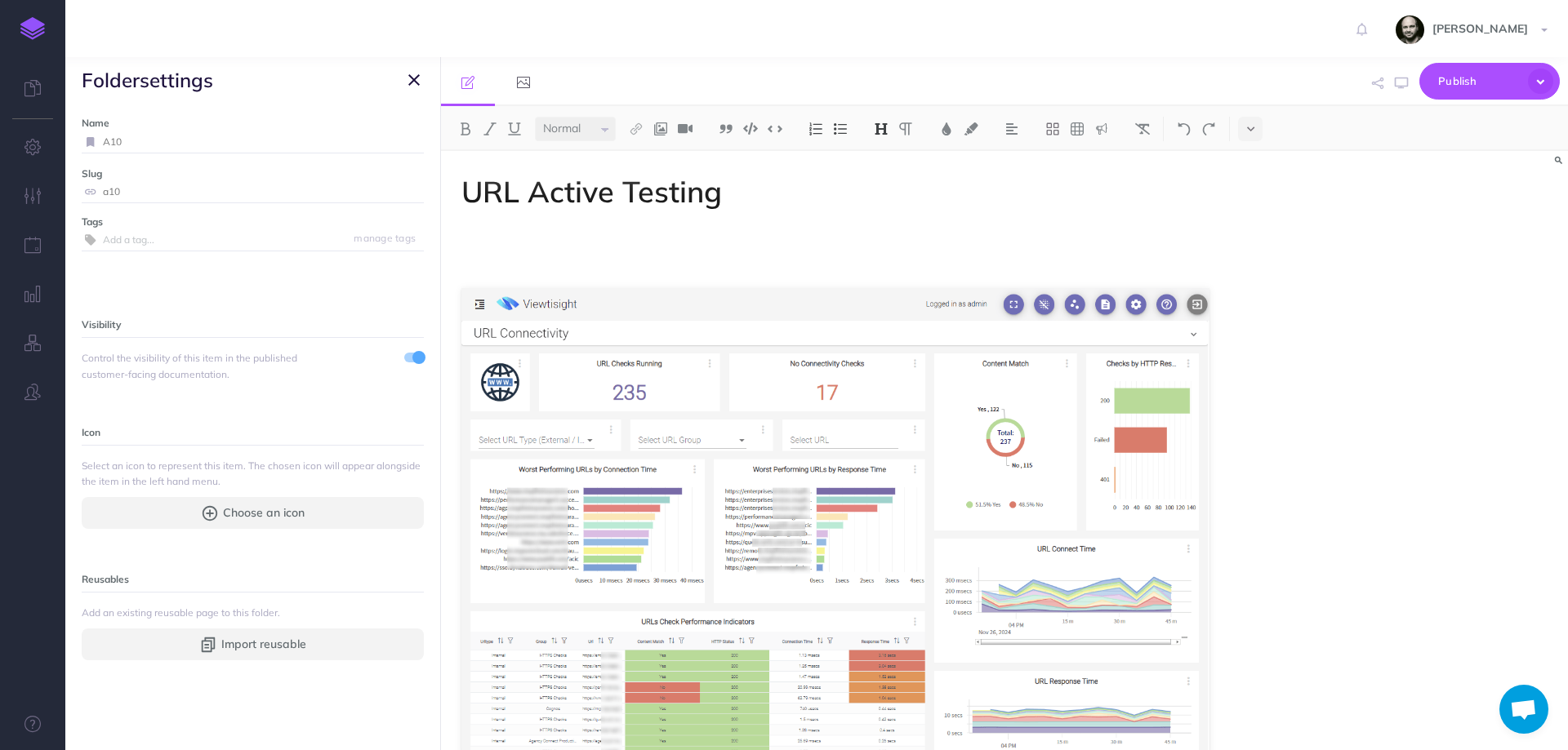
click at [404, 355] on span at bounding box center [414, 358] width 20 height 10
click at [410, 81] on icon "button" at bounding box center [415, 80] width 12 height 20
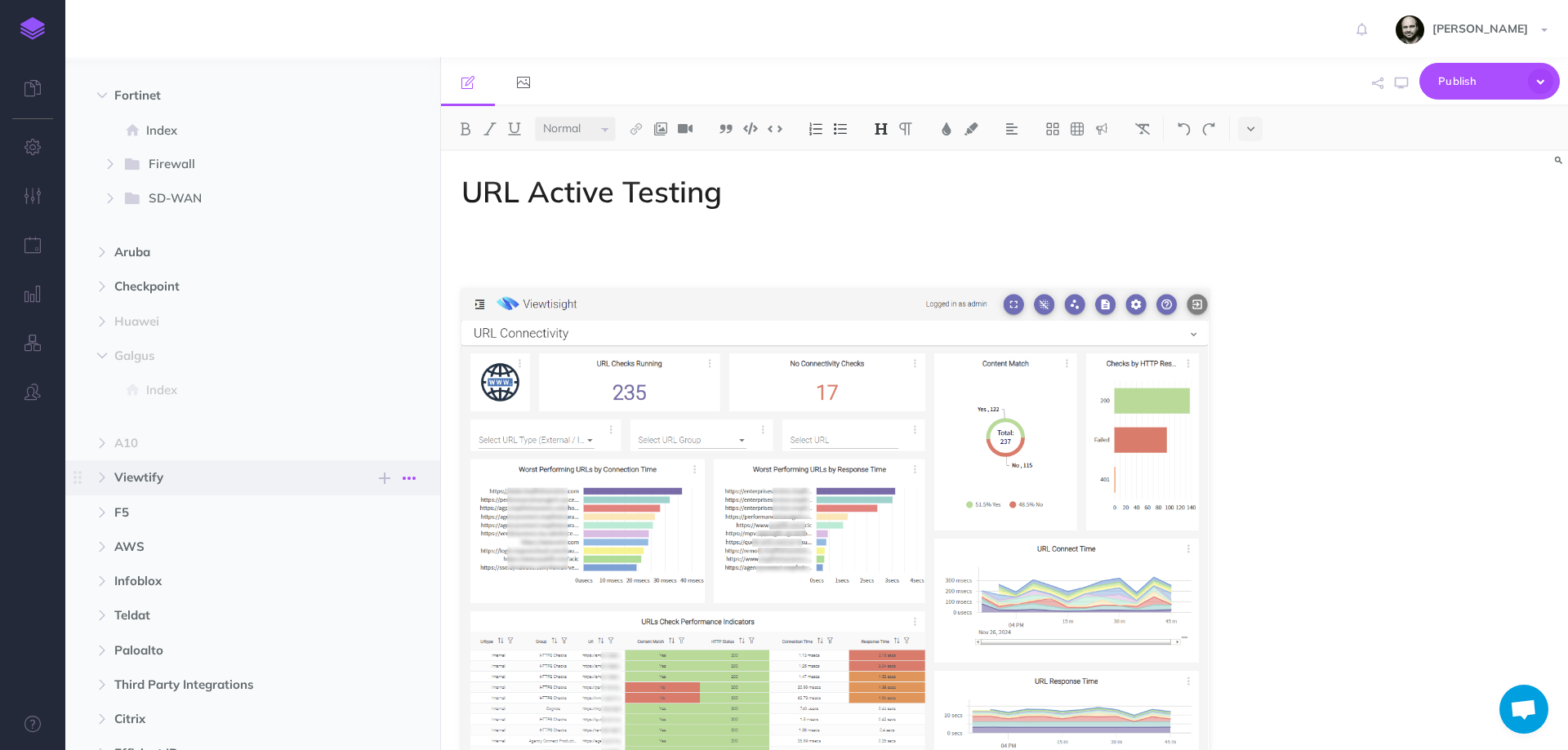
click at [411, 477] on icon "button" at bounding box center [409, 478] width 13 height 20
click at [381, 558] on link "Settings" at bounding box center [362, 561] width 122 height 27
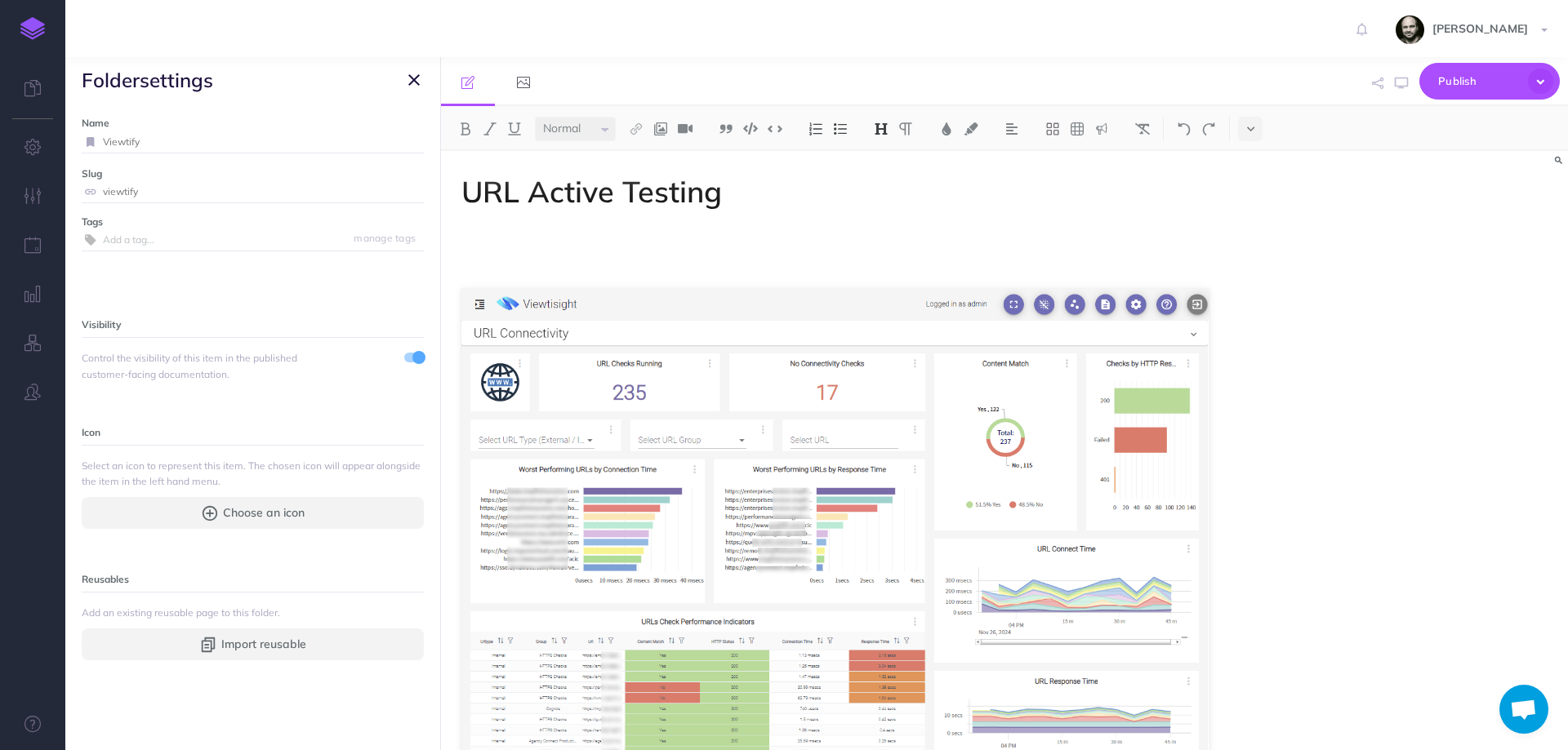
click at [401, 347] on div "Visibility Control the visibility of this item in the published customer-facing…" at bounding box center [252, 348] width 342 height 66
click at [404, 367] on span at bounding box center [414, 365] width 20 height 31
click at [413, 358] on span at bounding box center [419, 357] width 13 height 13
click at [412, 85] on icon "button" at bounding box center [415, 80] width 12 height 20
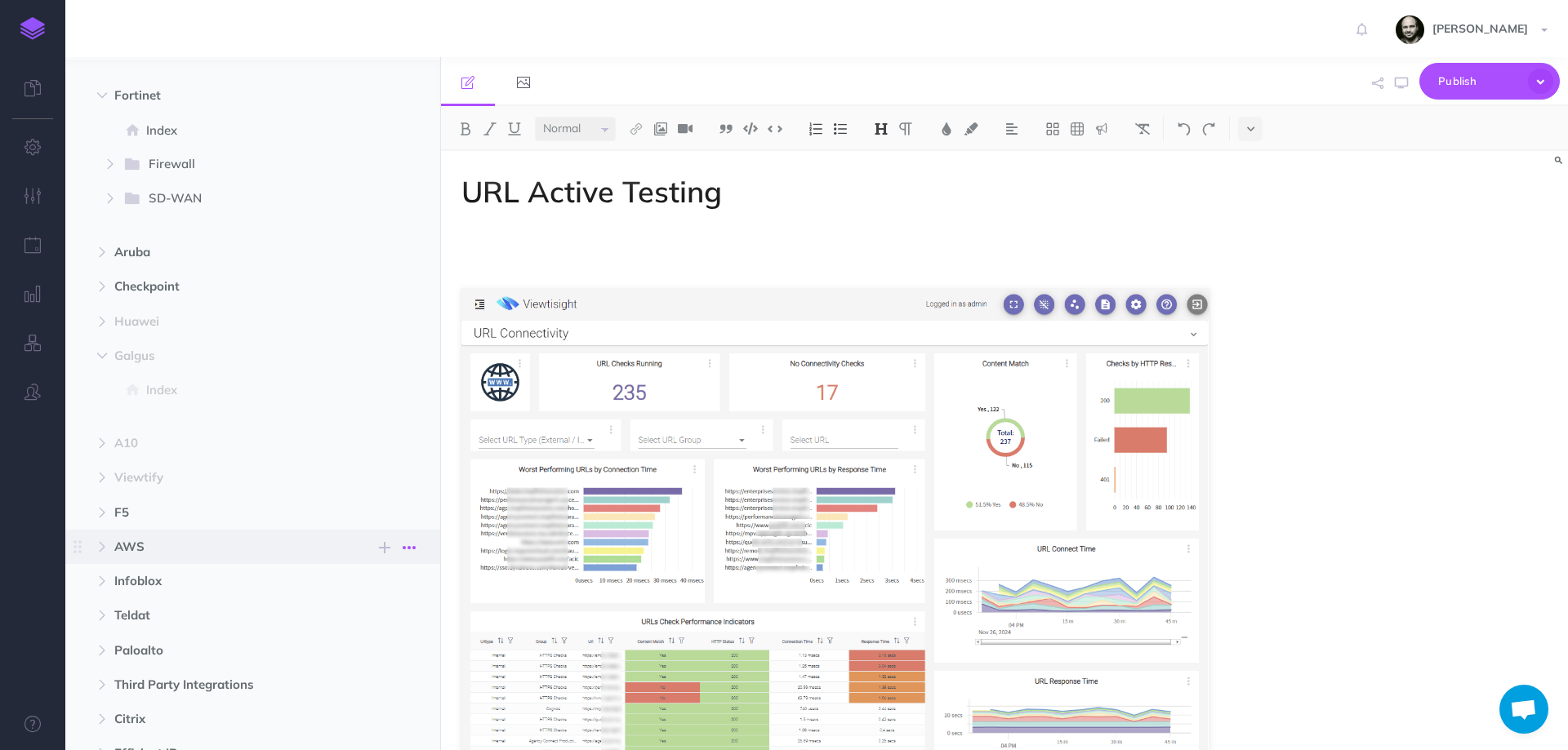
click at [411, 545] on icon "button" at bounding box center [409, 548] width 13 height 20
click at [376, 632] on link "Settings" at bounding box center [362, 629] width 122 height 27
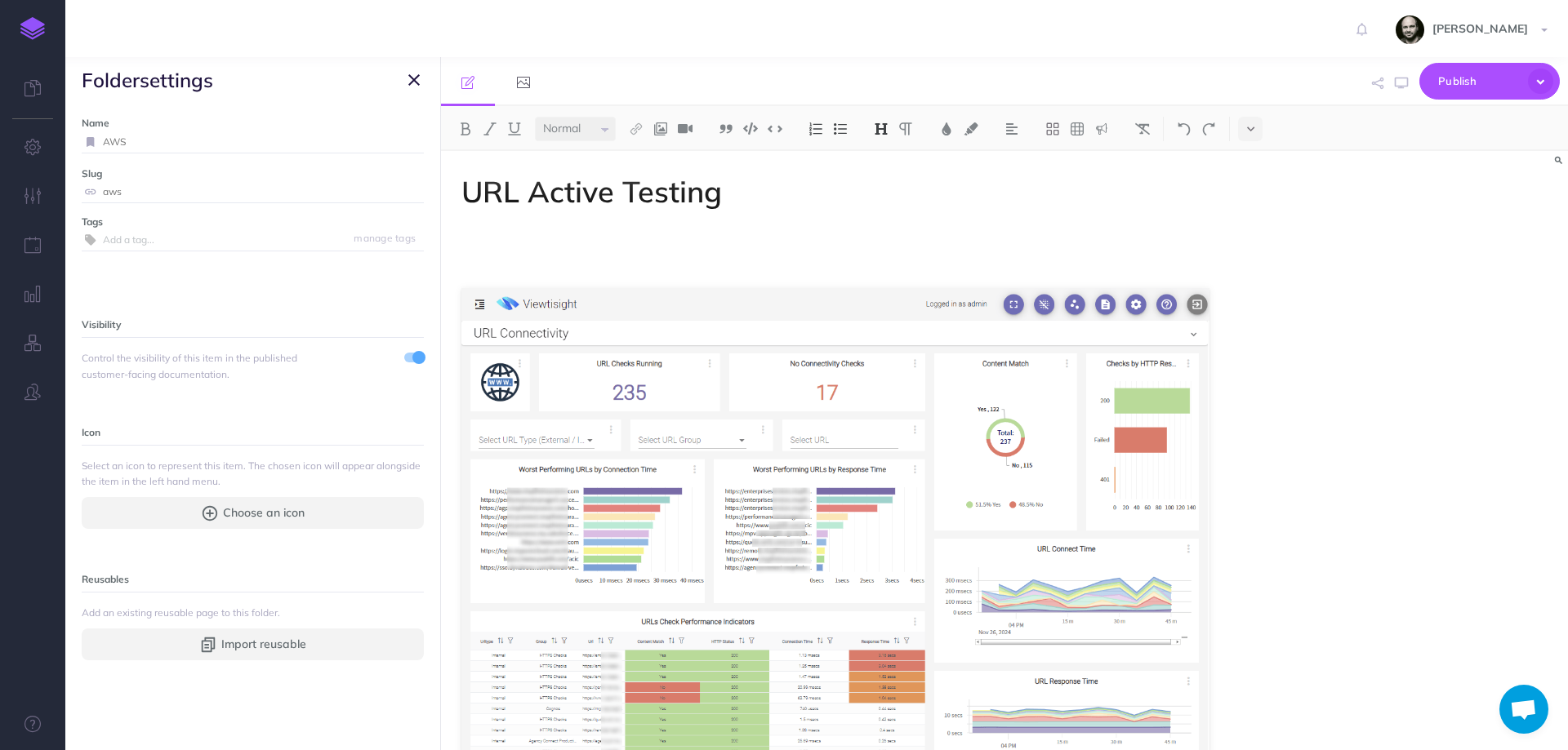
click at [404, 356] on span at bounding box center [414, 358] width 20 height 10
click at [416, 73] on icon "button" at bounding box center [415, 80] width 12 height 20
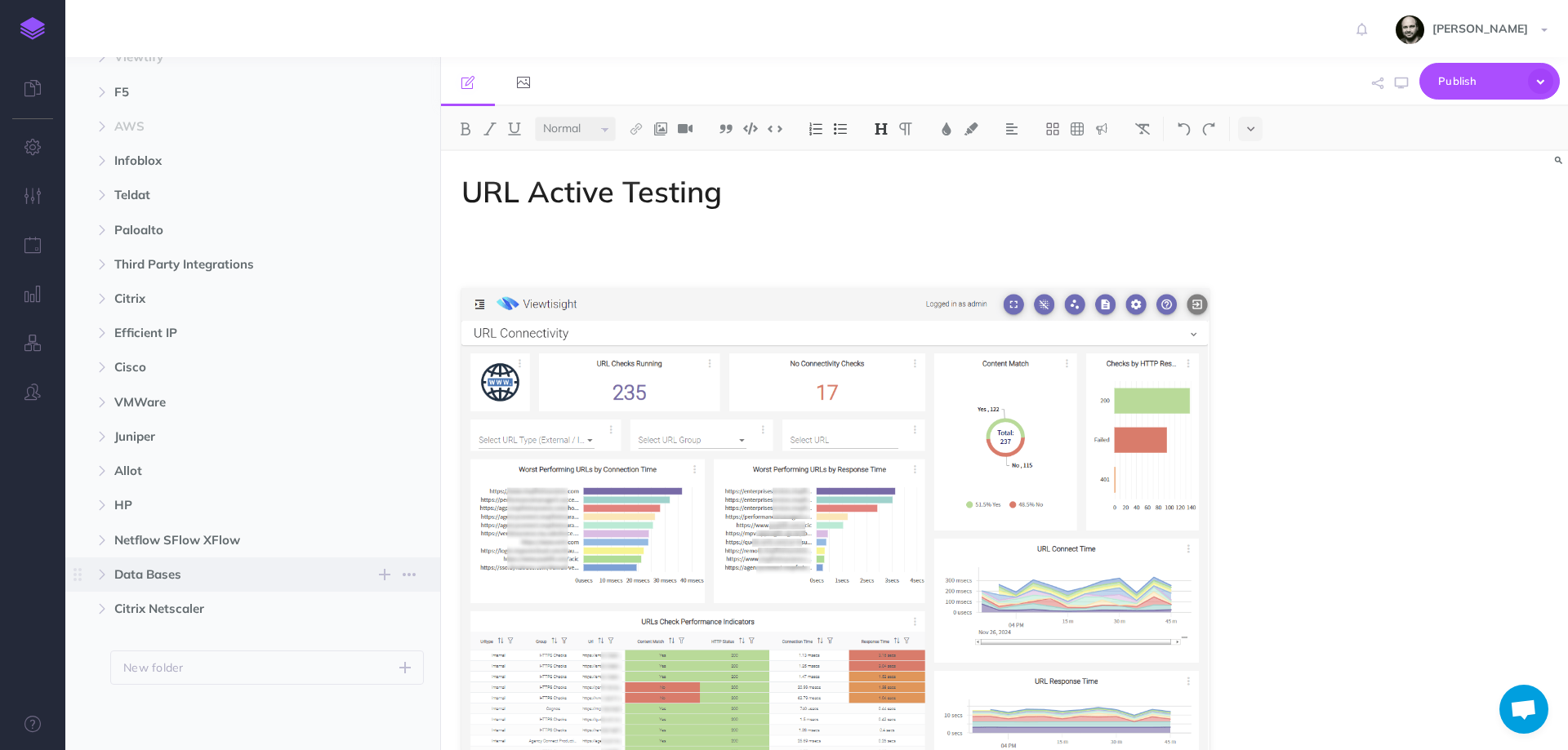
scroll to position [747, 0]
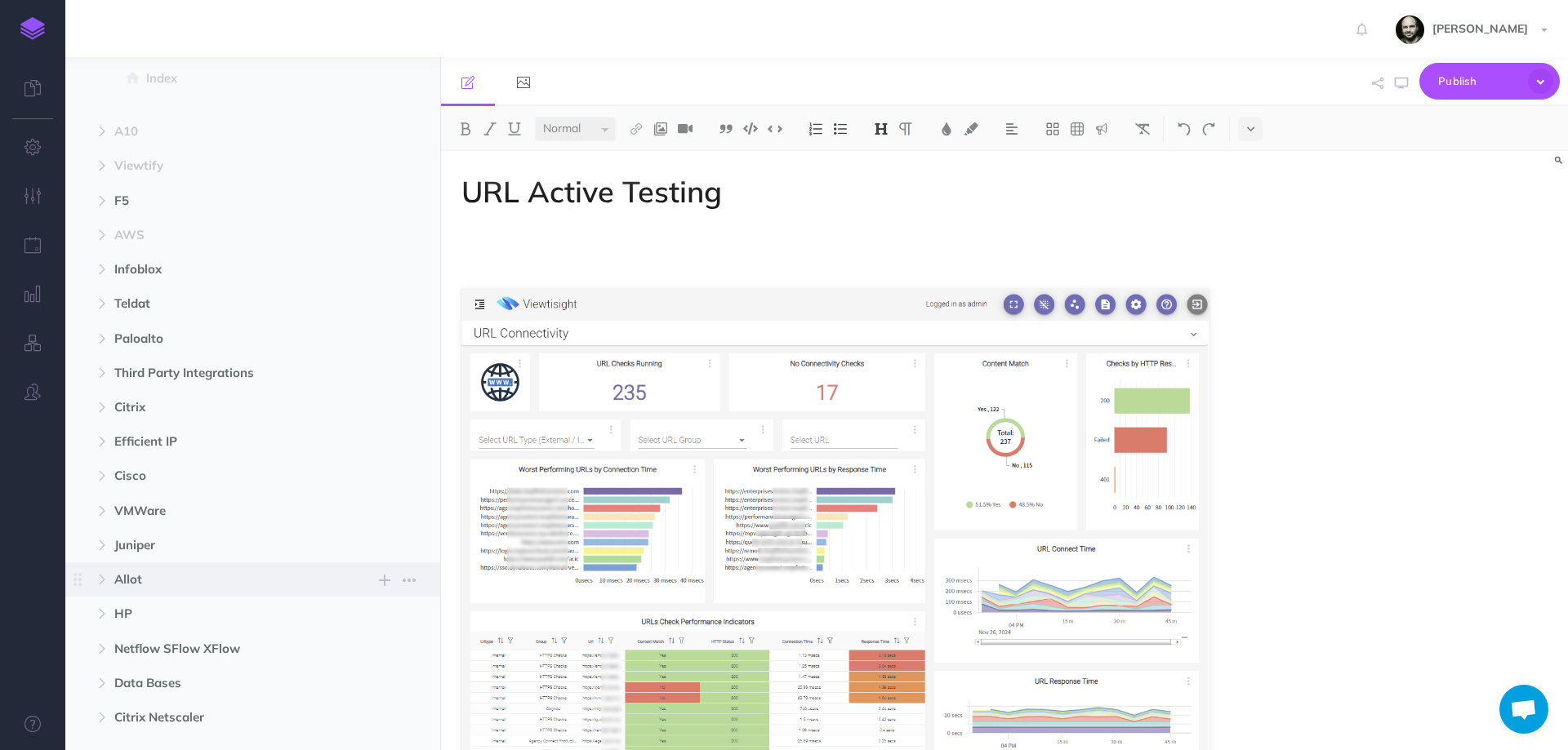
click at [169, 574] on span "Allot" at bounding box center [217, 579] width 207 height 20
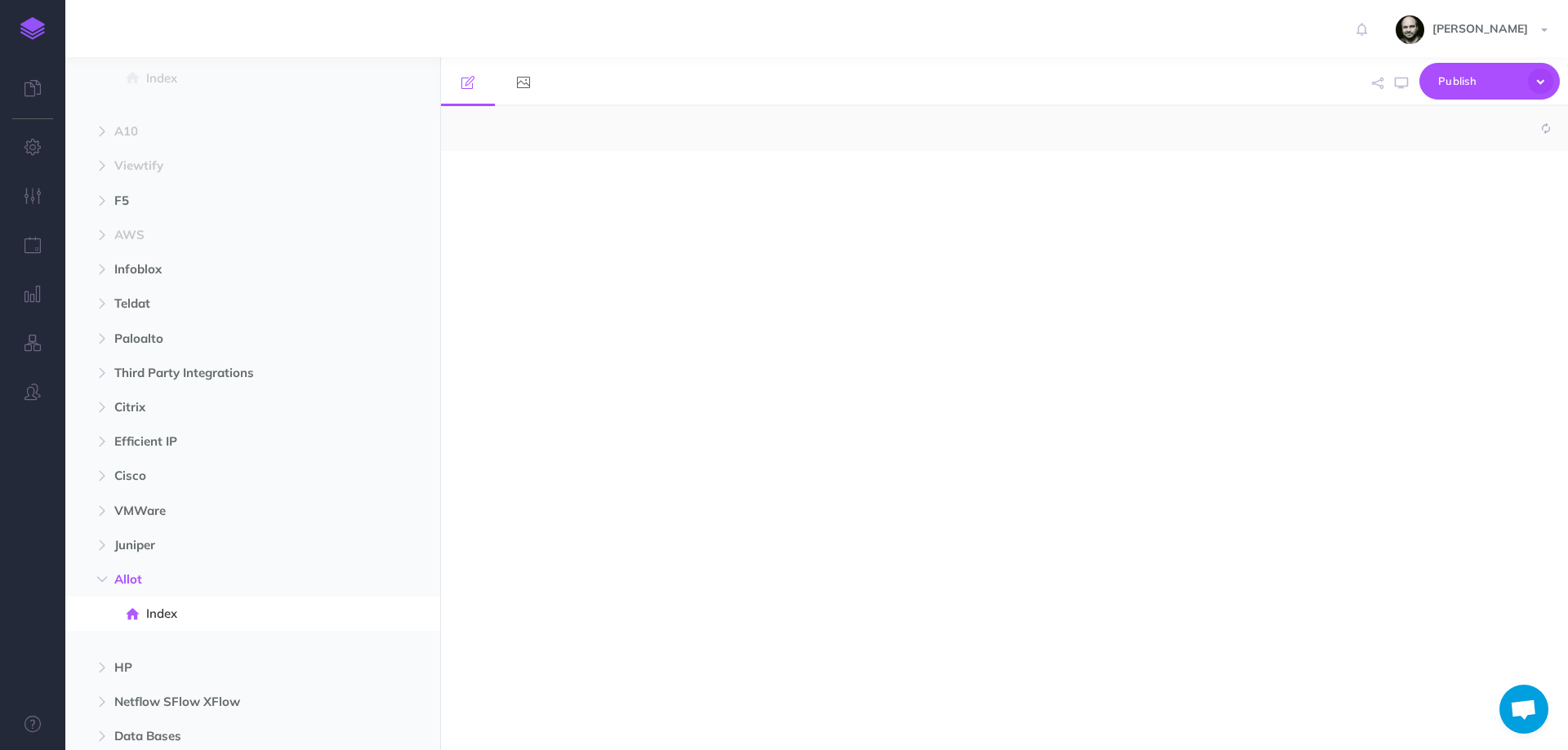
select select "null"
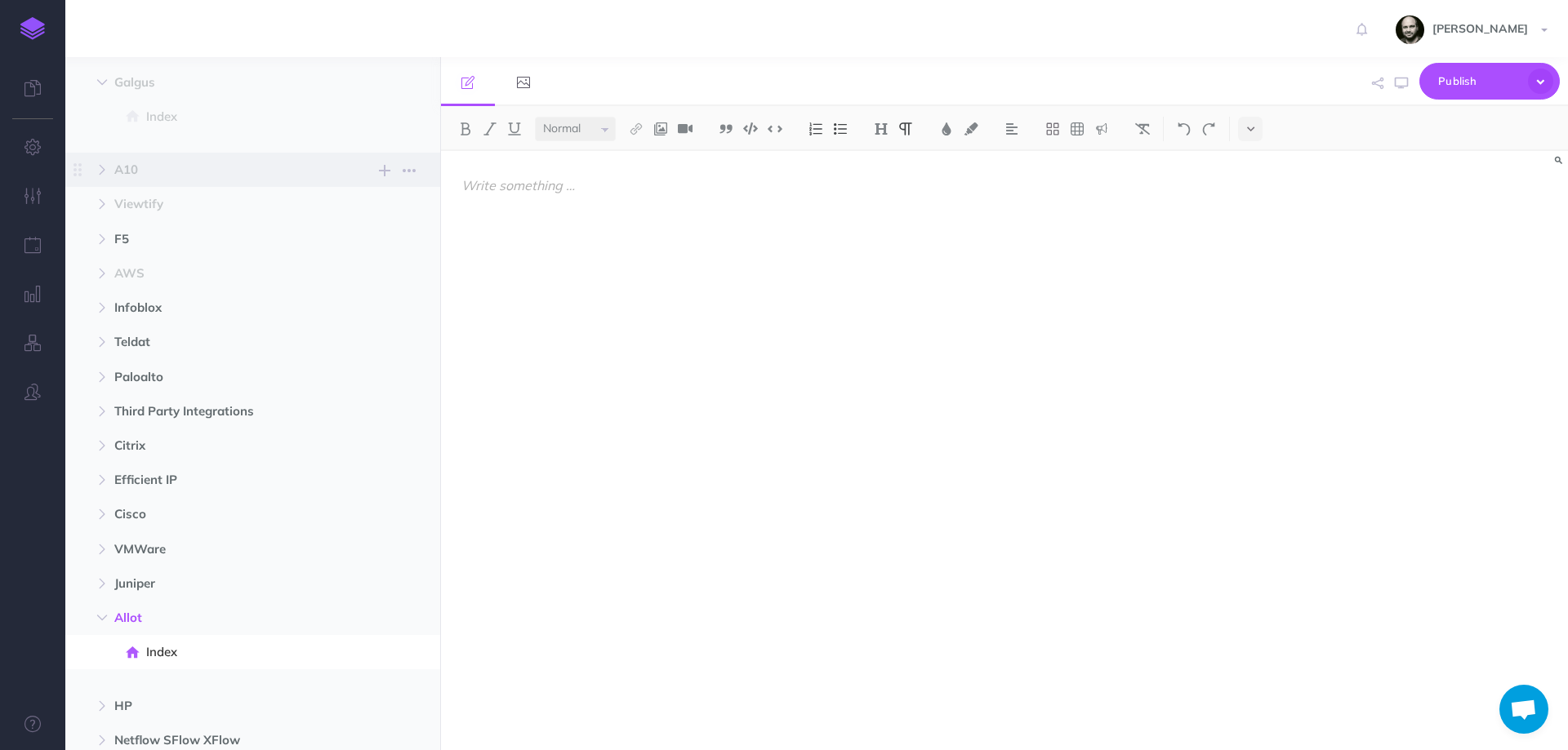
scroll to position [747, 0]
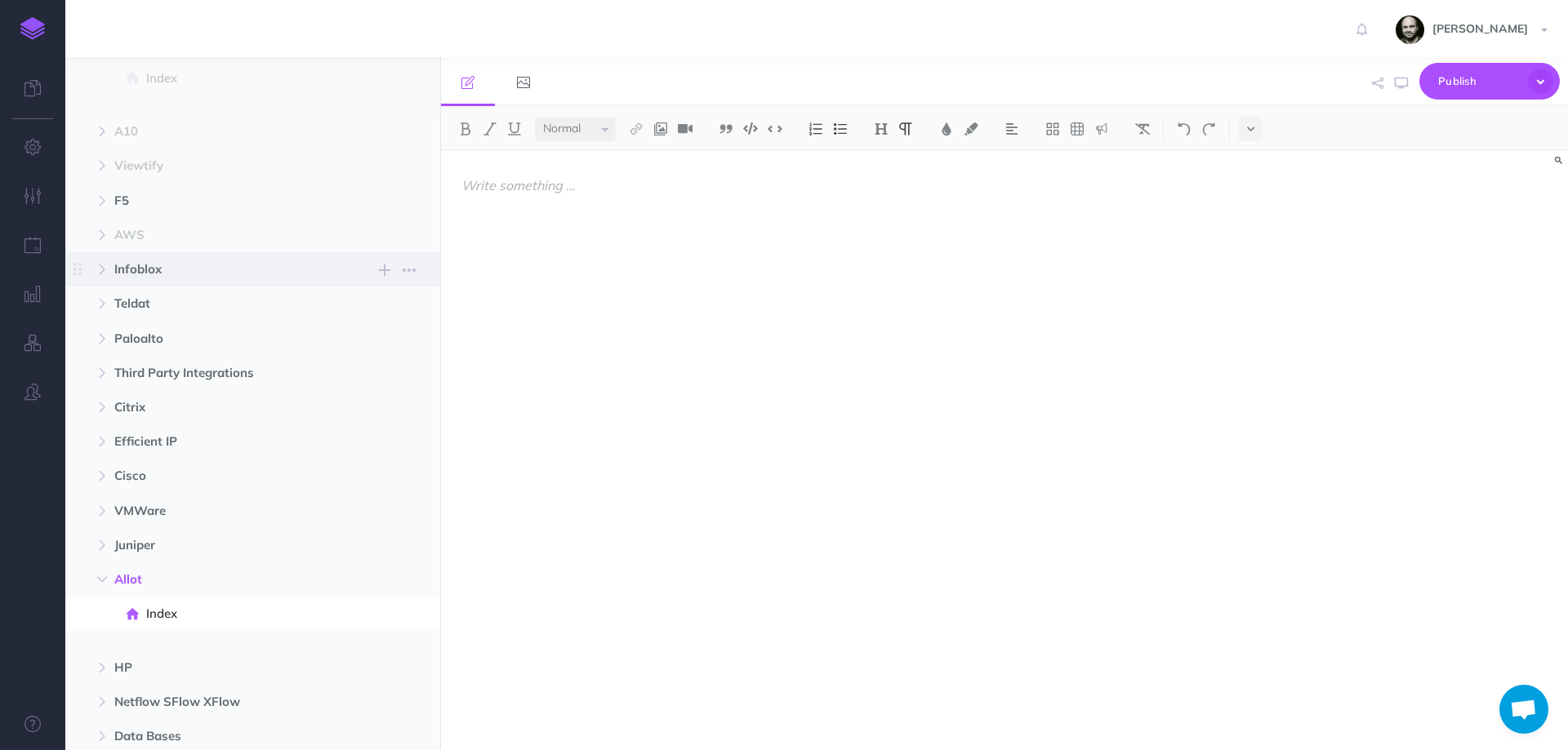
click at [212, 274] on span "Infoblox" at bounding box center [217, 270] width 207 height 20
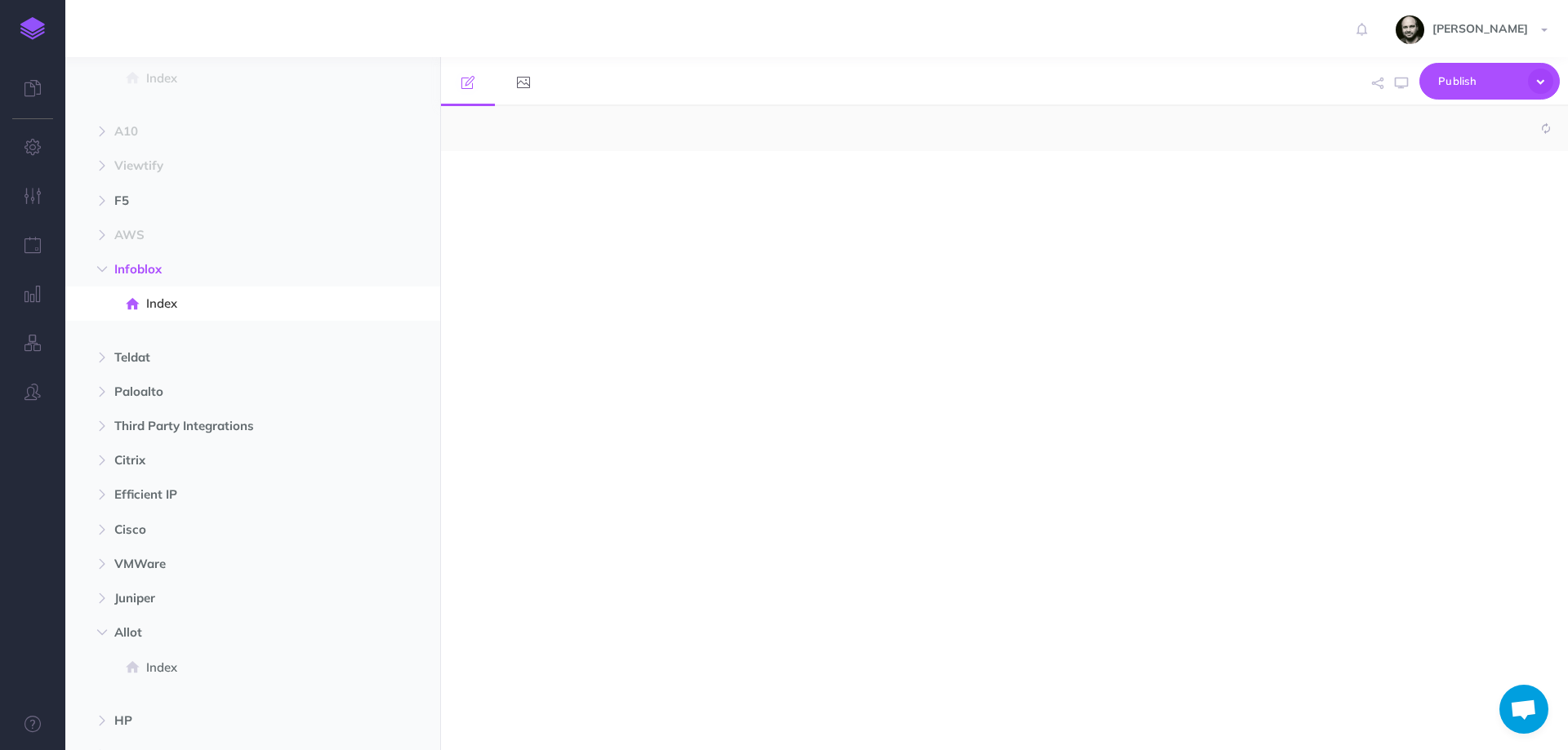
select select "null"
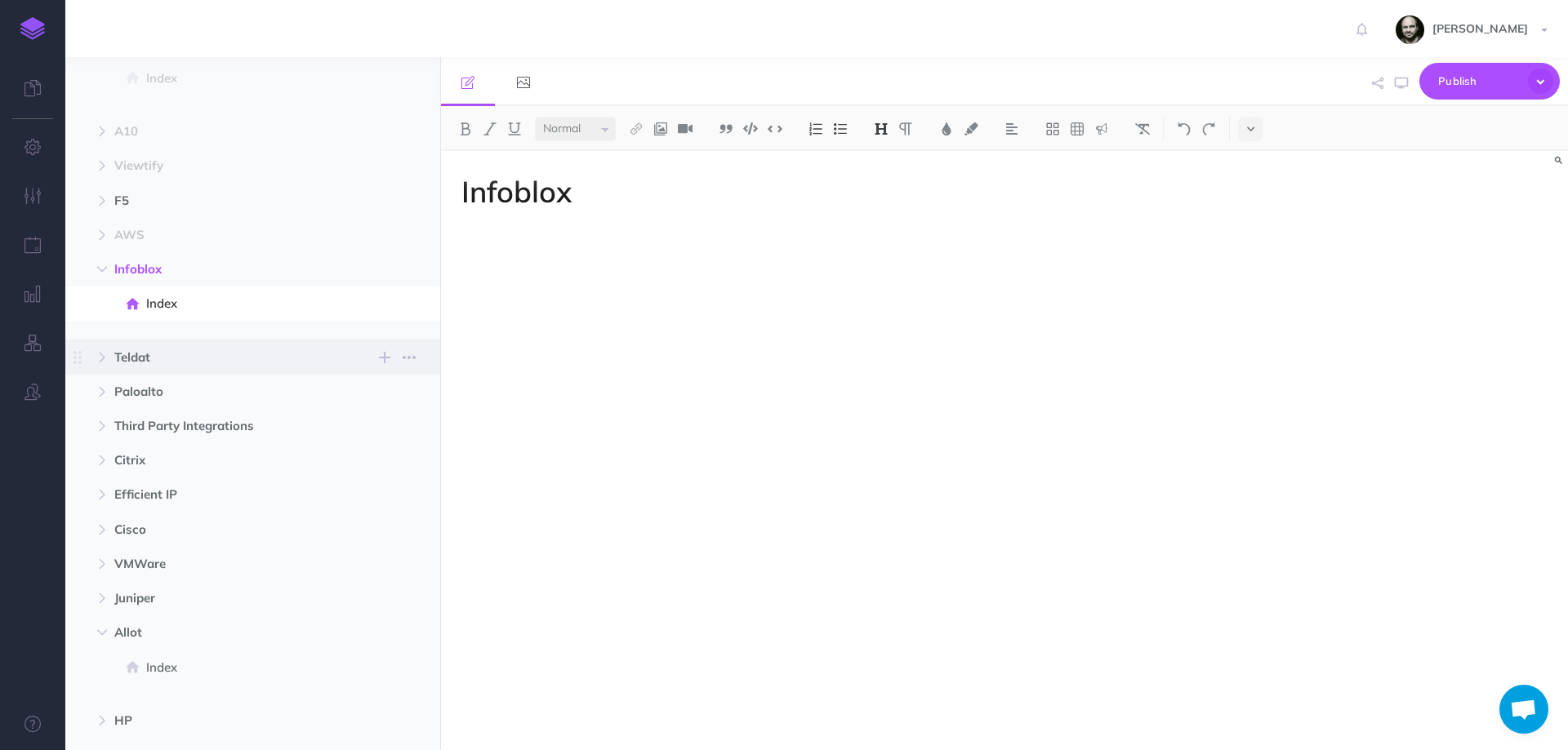
click at [185, 361] on span "Teldat" at bounding box center [217, 358] width 207 height 20
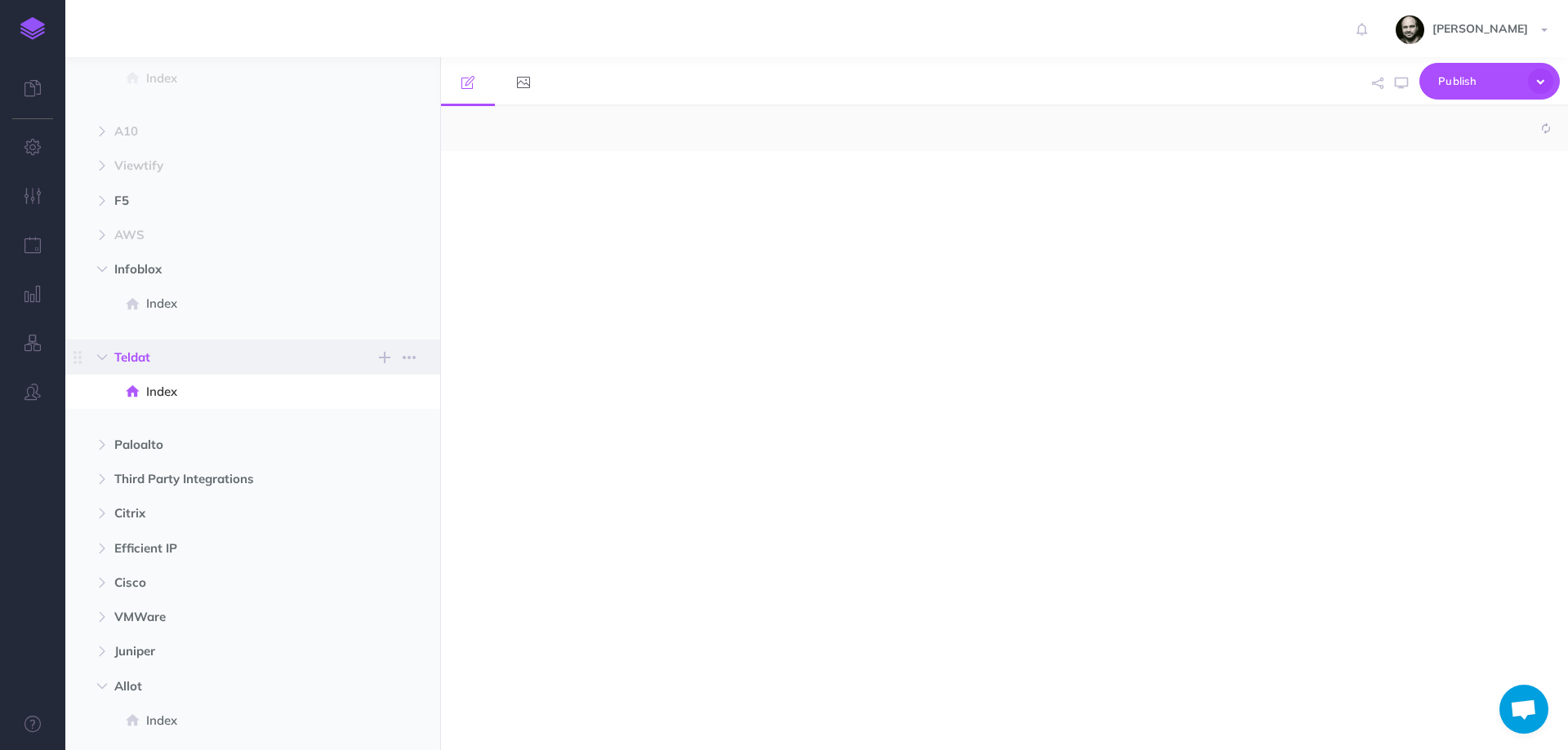
select select "null"
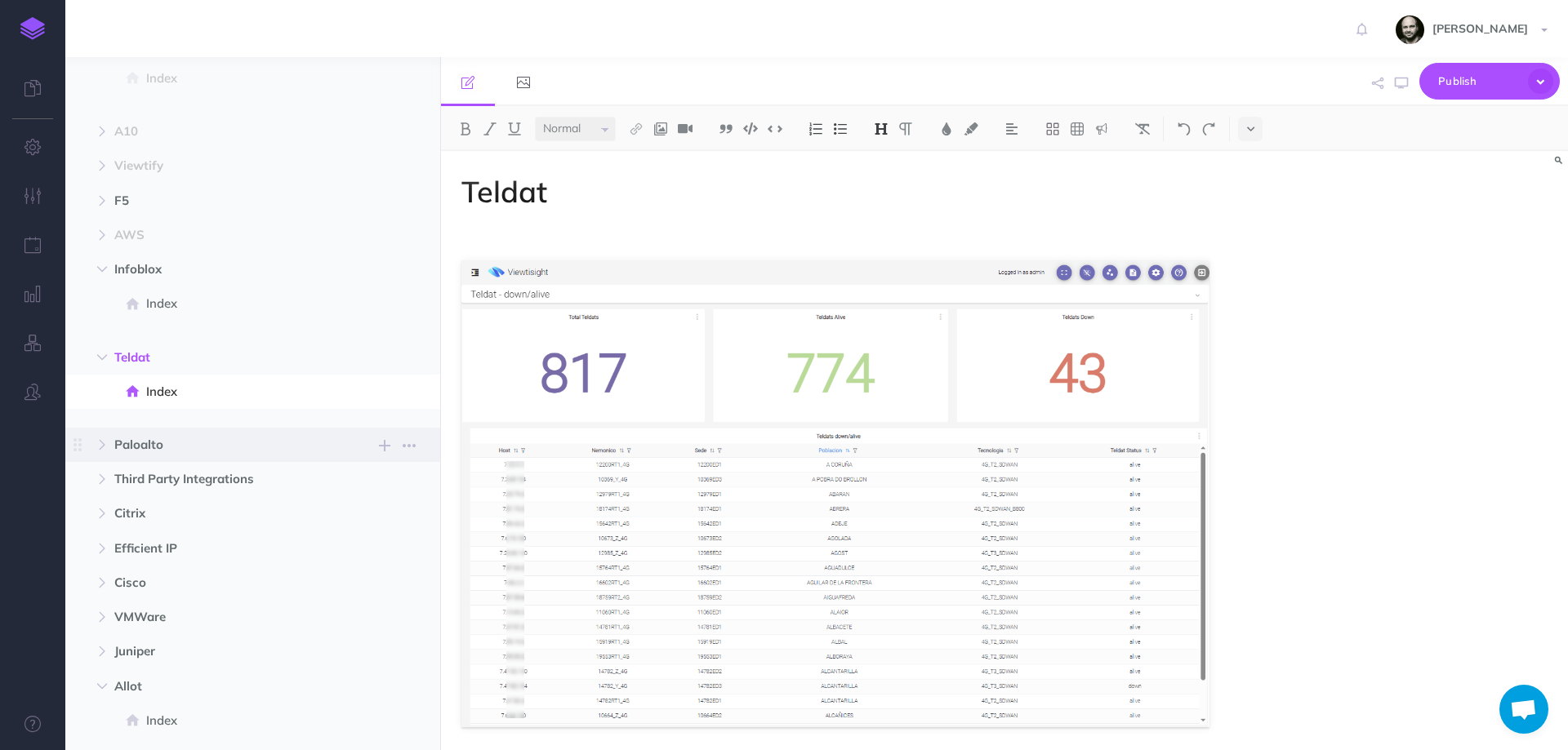
click at [158, 444] on span "Paloalto" at bounding box center [217, 445] width 207 height 20
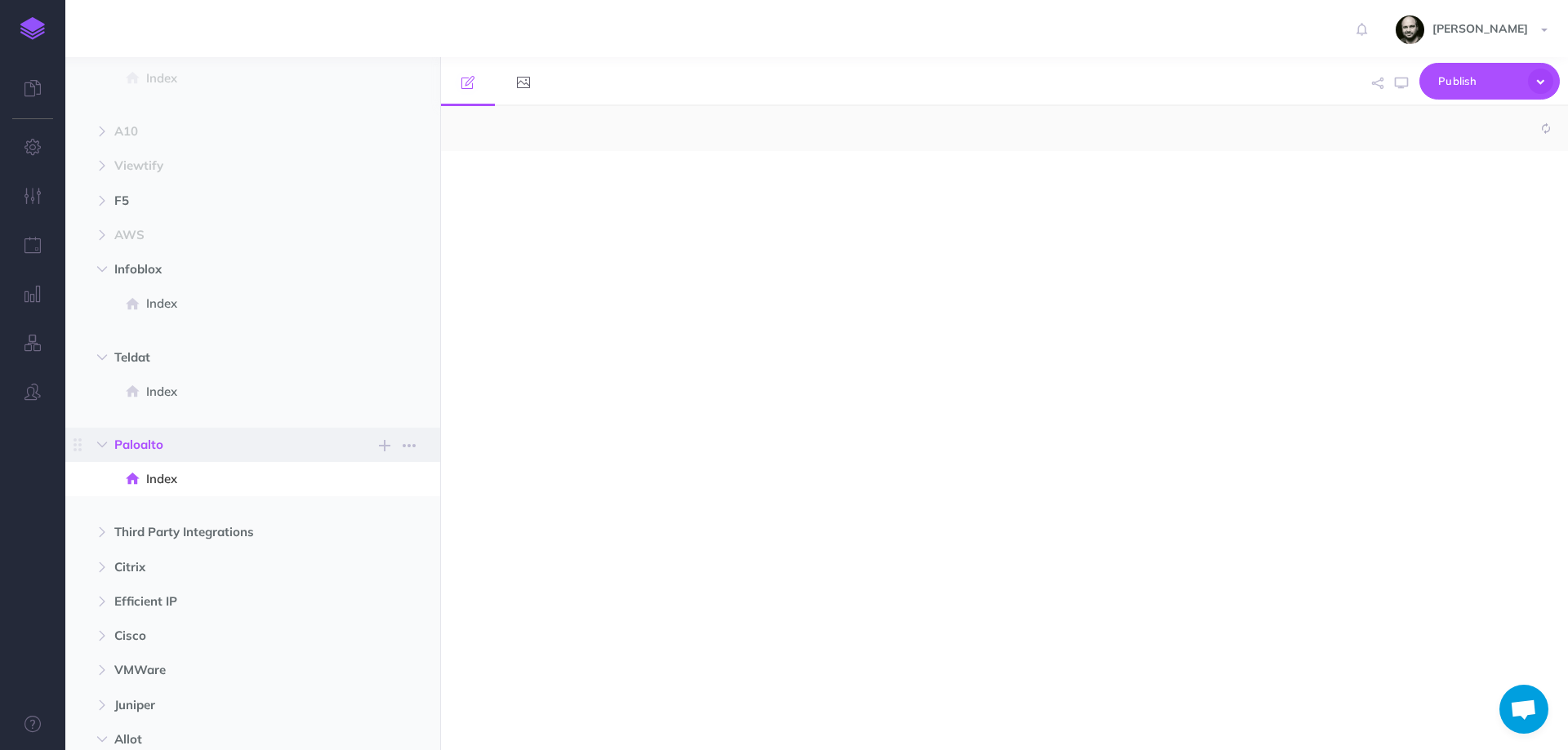
select select "null"
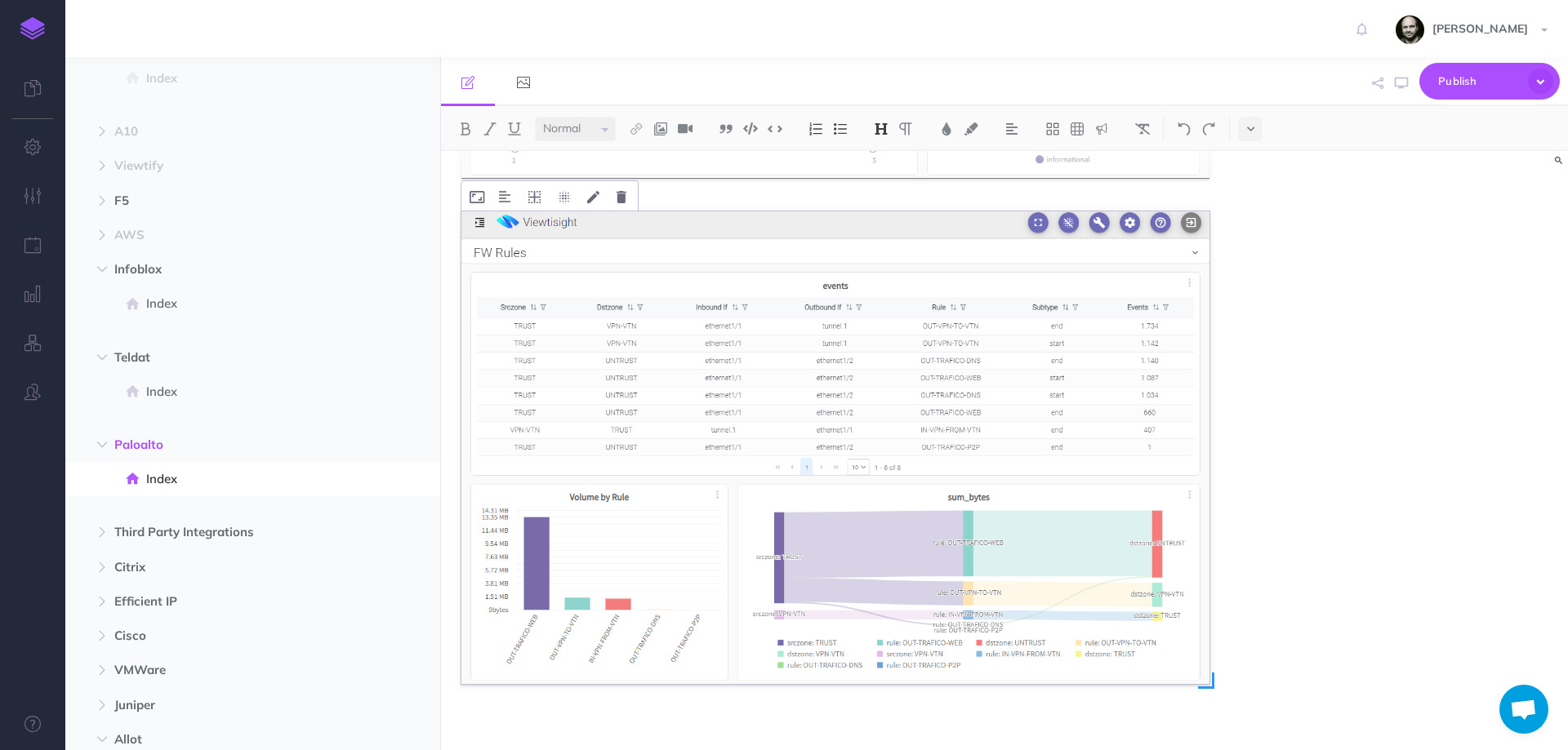
scroll to position [1589, 0]
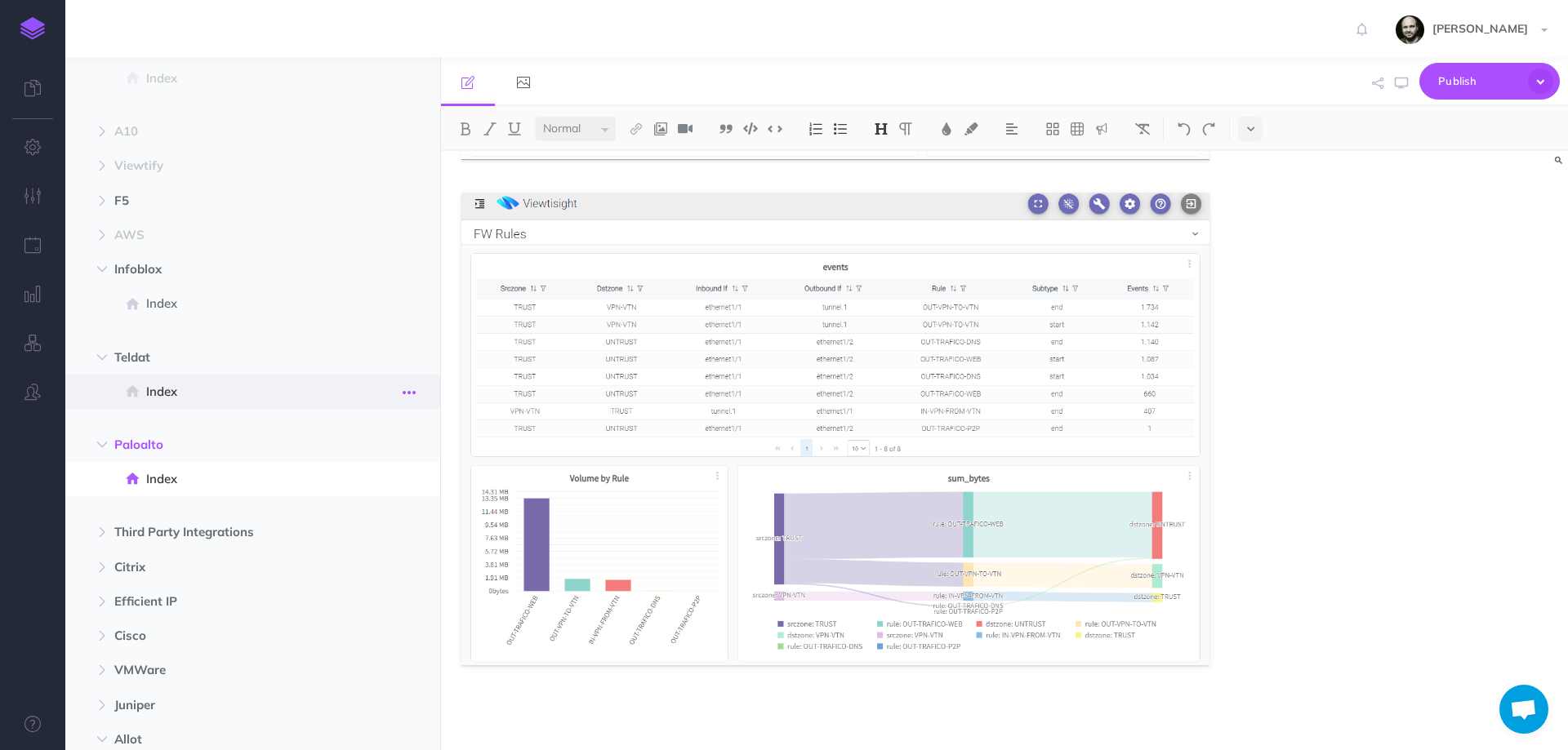
click at [404, 391] on icon "button" at bounding box center [409, 393] width 13 height 20
